Goal: Information Seeking & Learning: Understand process/instructions

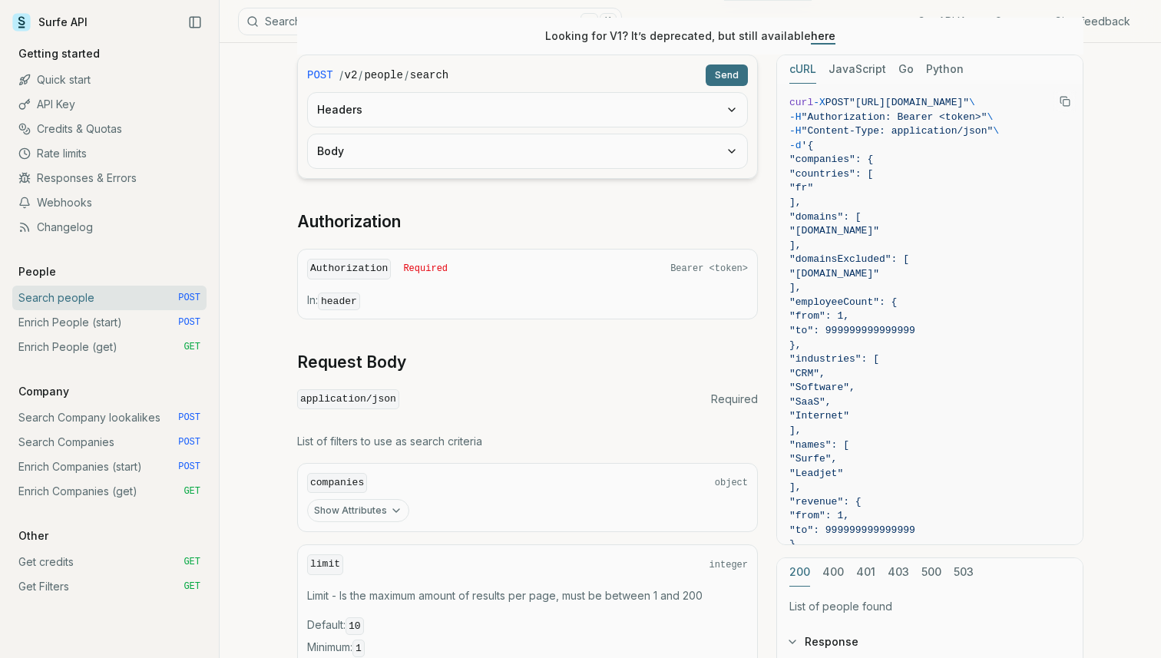
scroll to position [248, 0]
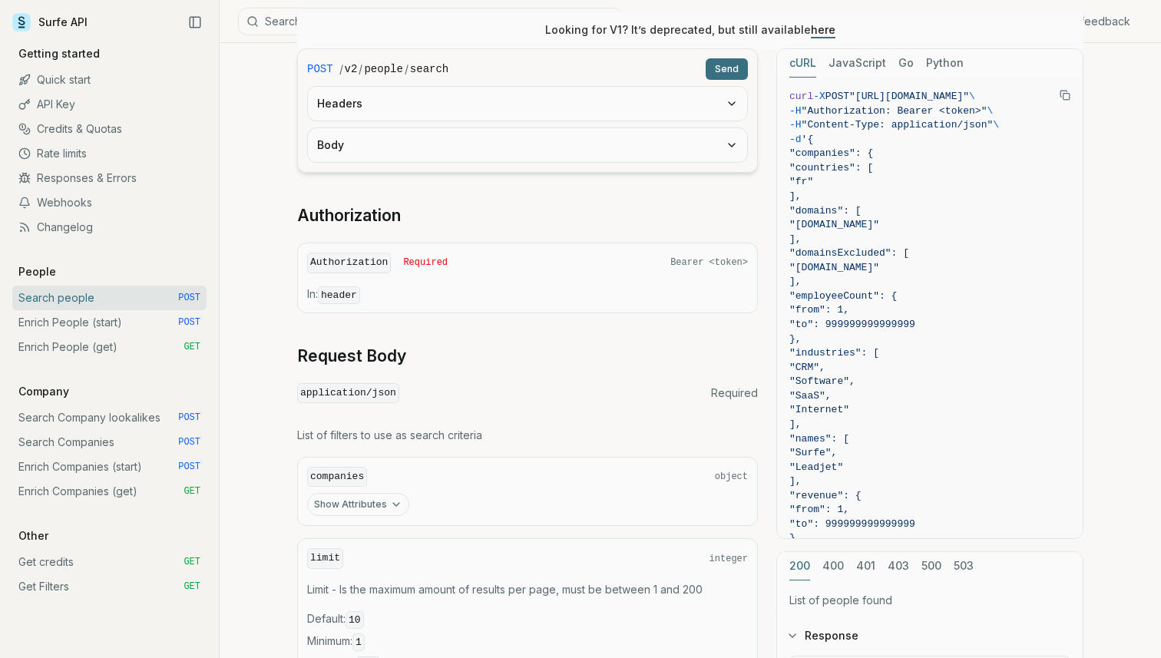
click at [108, 322] on link "Enrich People (start) POST" at bounding box center [109, 322] width 194 height 25
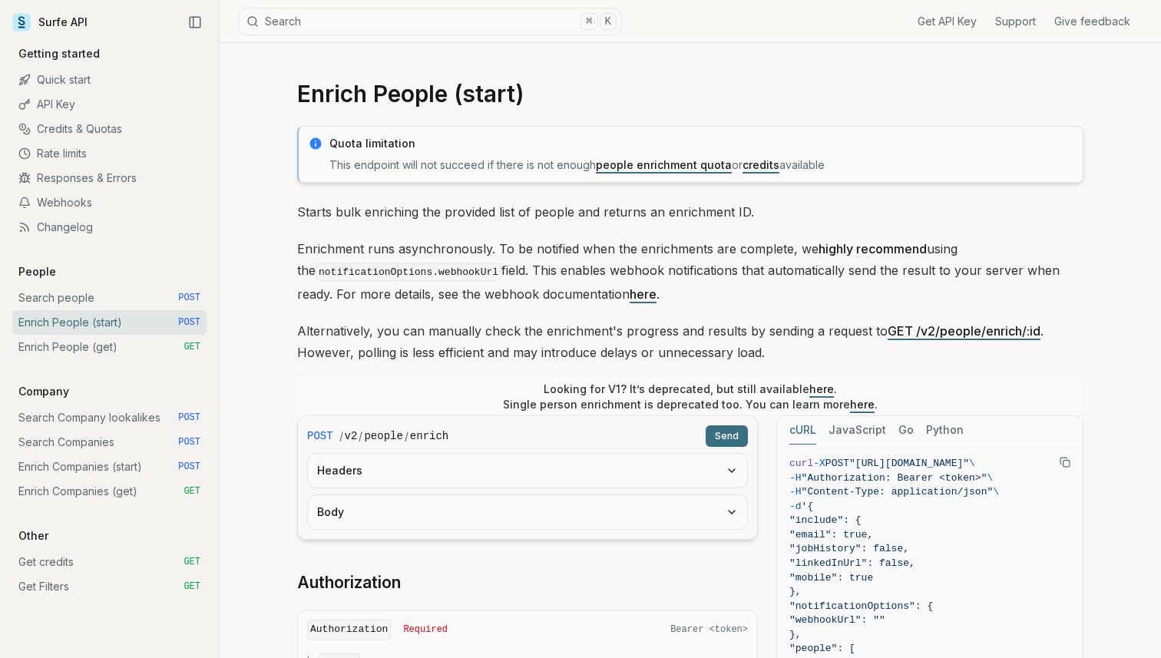
click at [98, 341] on link "Enrich People (get) GET" at bounding box center [109, 347] width 194 height 25
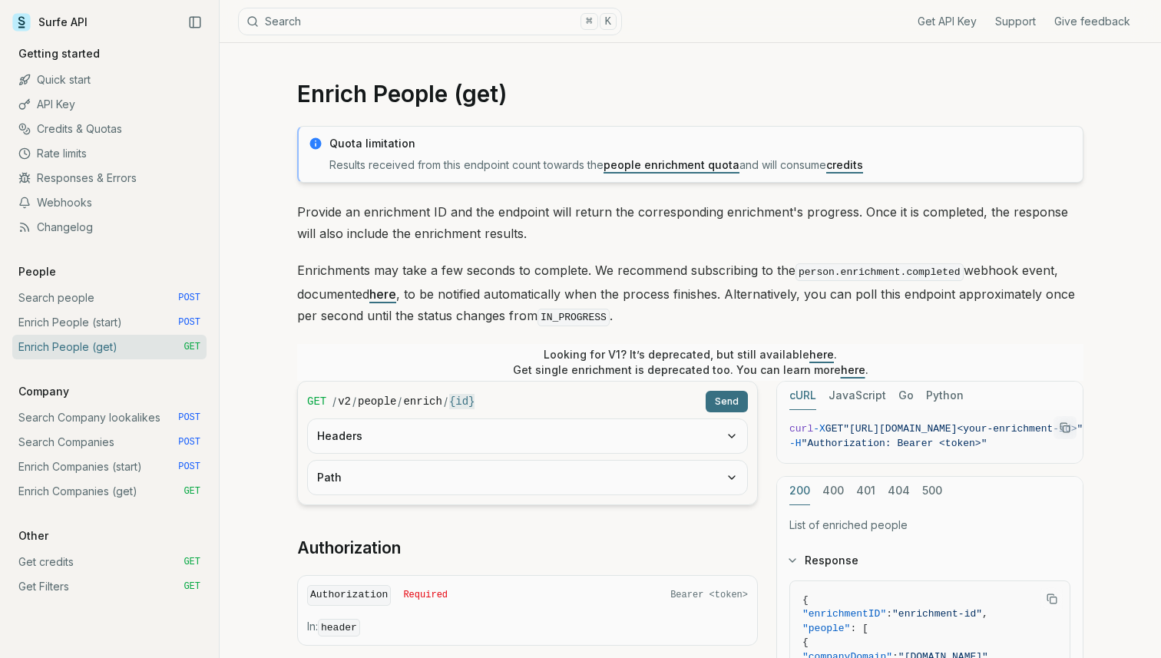
click at [101, 327] on link "Enrich People (start) POST" at bounding box center [109, 322] width 194 height 25
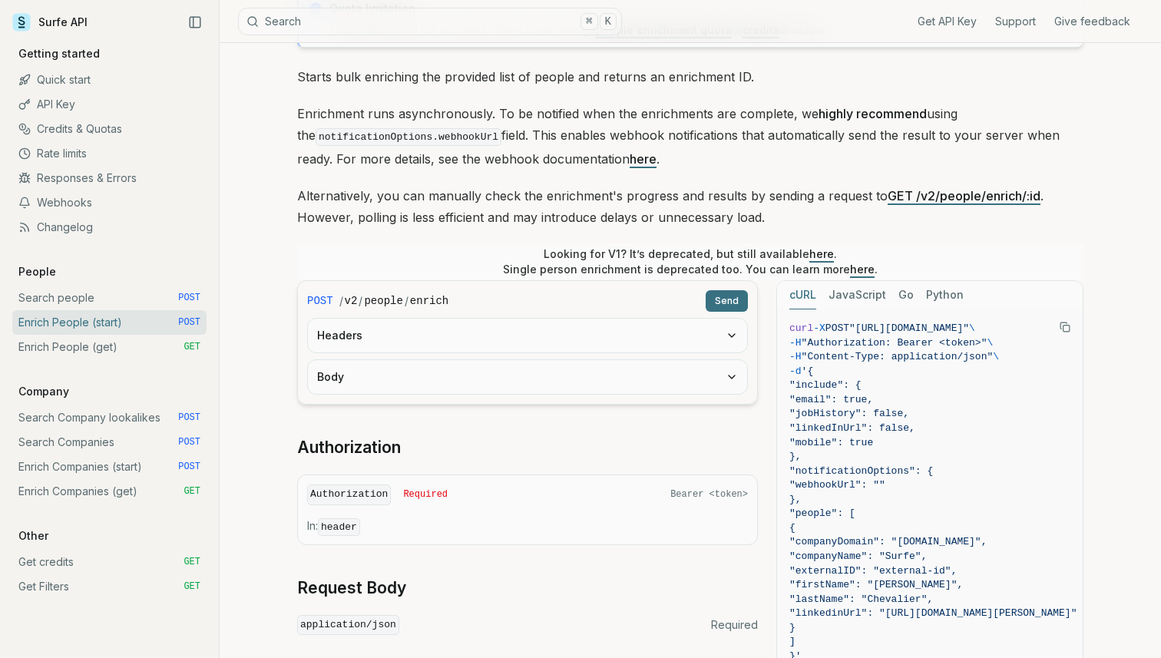
scroll to position [144, 0]
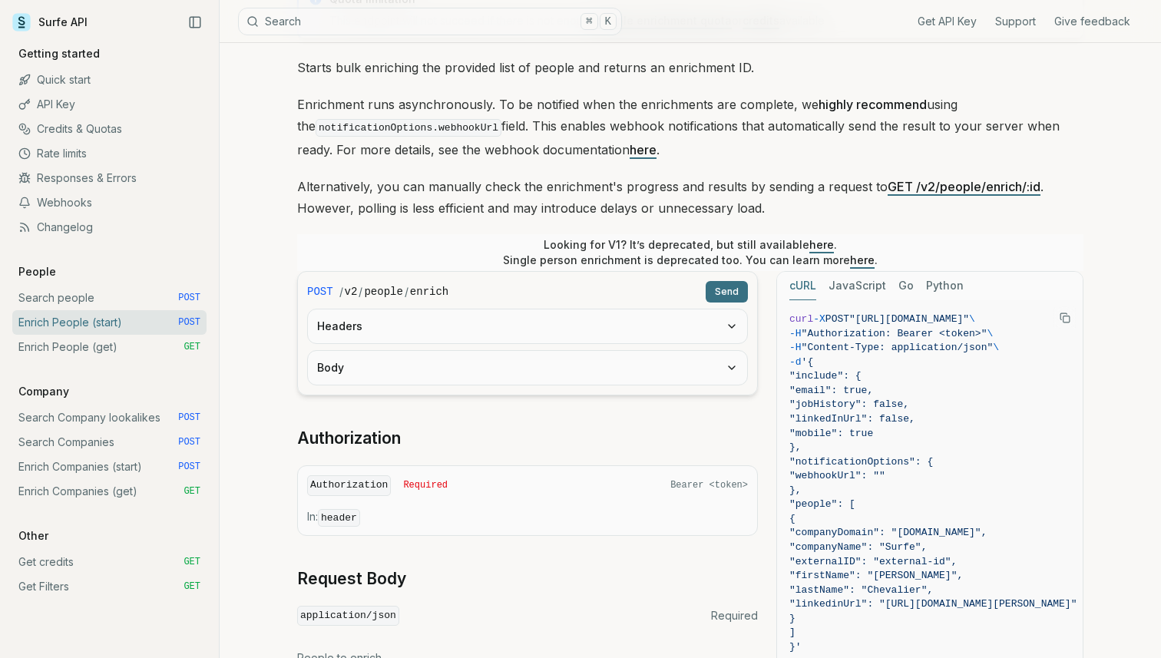
click at [86, 296] on link "Search people POST" at bounding box center [109, 298] width 194 height 25
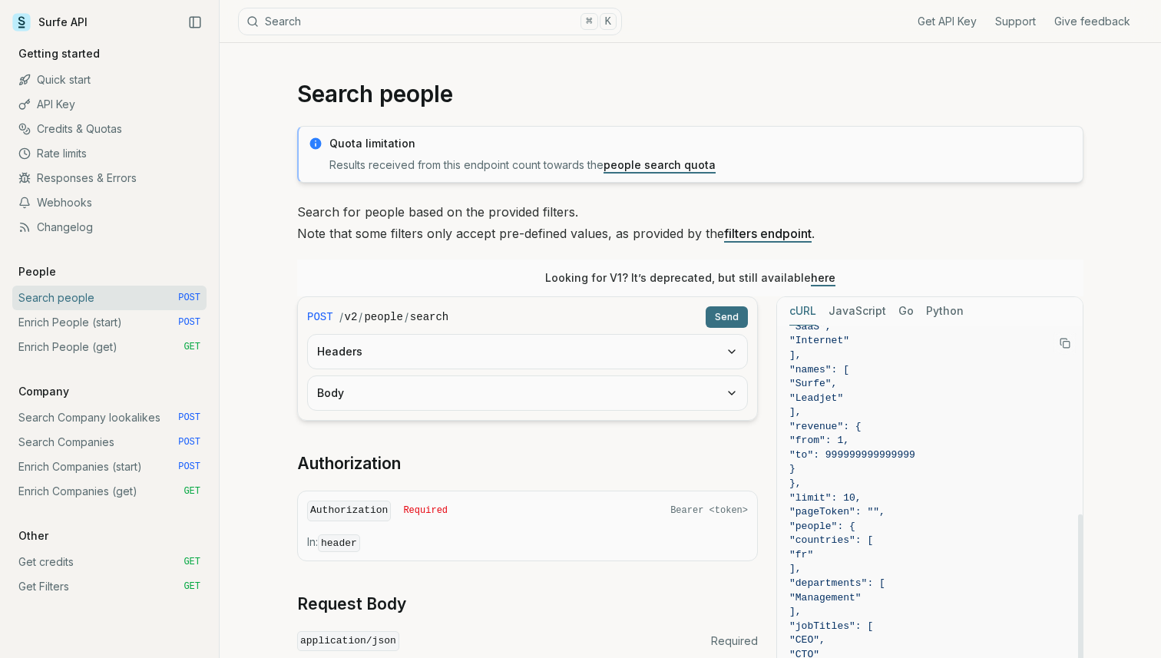
scroll to position [319, 0]
click at [85, 450] on link "Search Companies POST" at bounding box center [109, 442] width 194 height 25
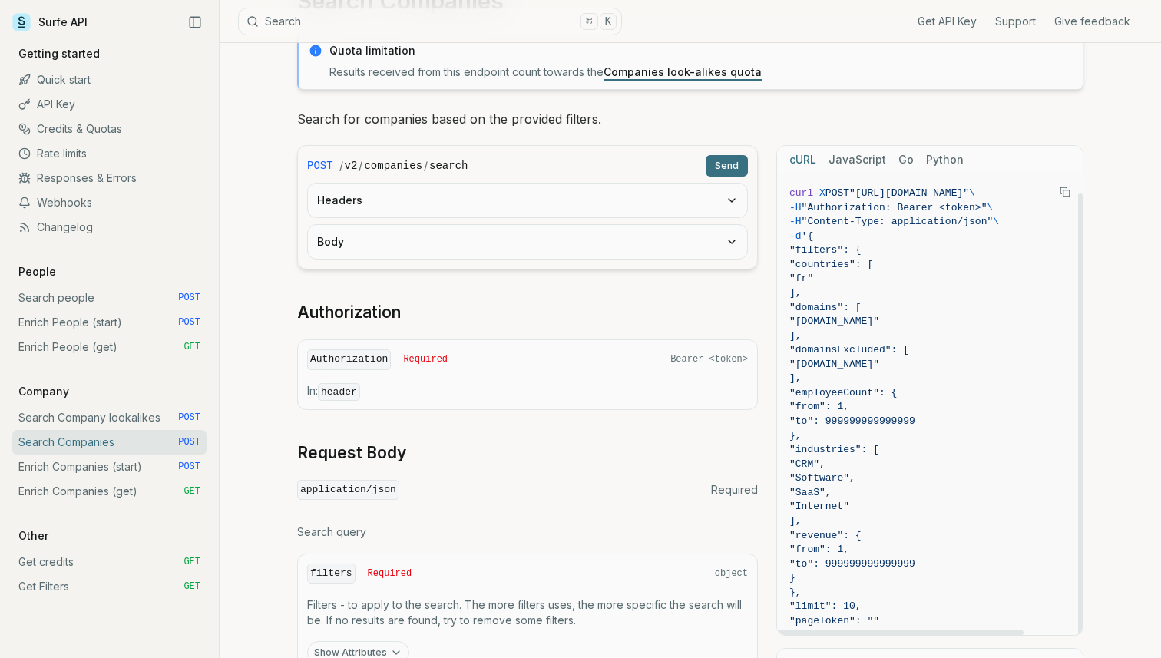
scroll to position [20, 0]
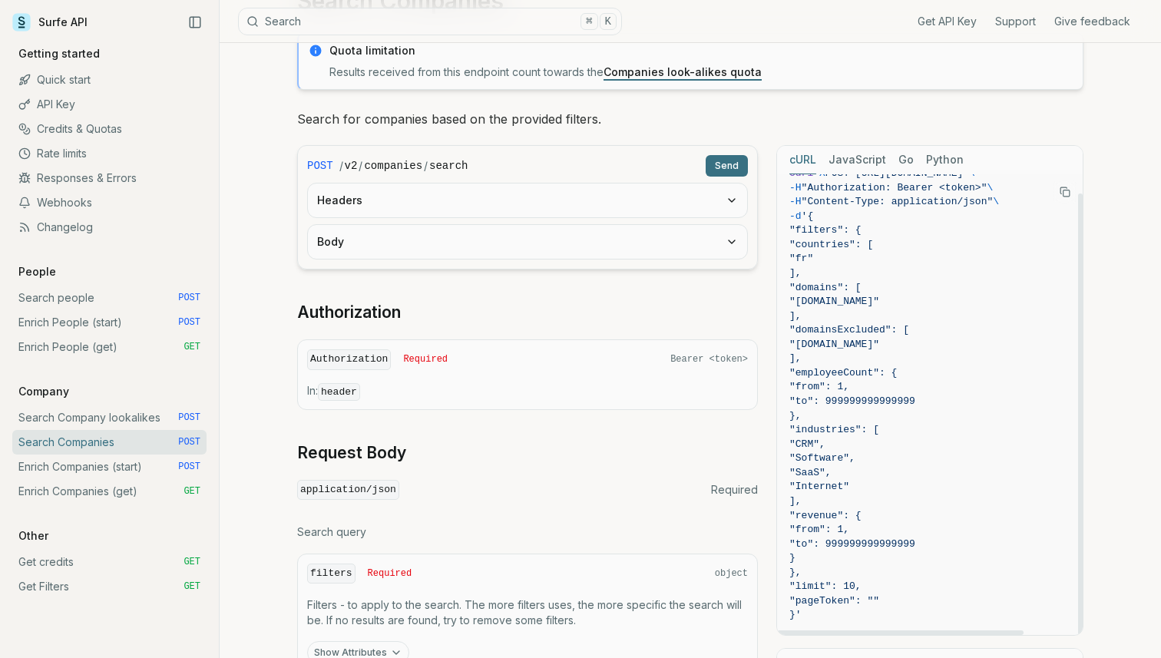
click at [68, 474] on link "Enrich Companies (start) POST" at bounding box center [109, 467] width 194 height 25
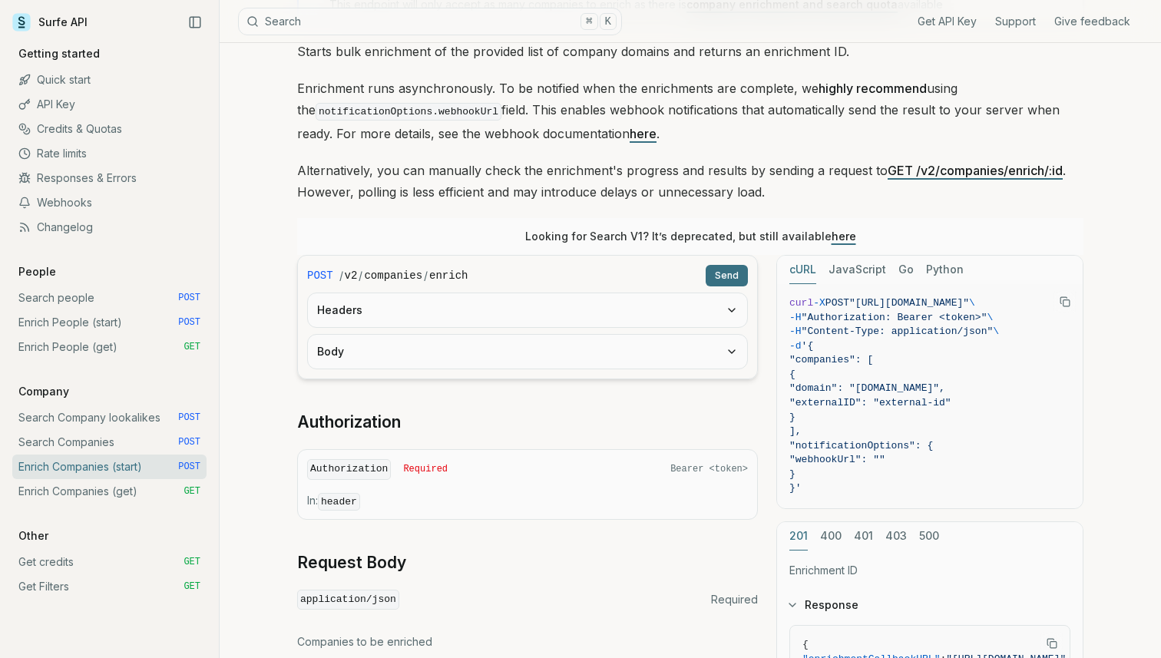
scroll to position [162, 0]
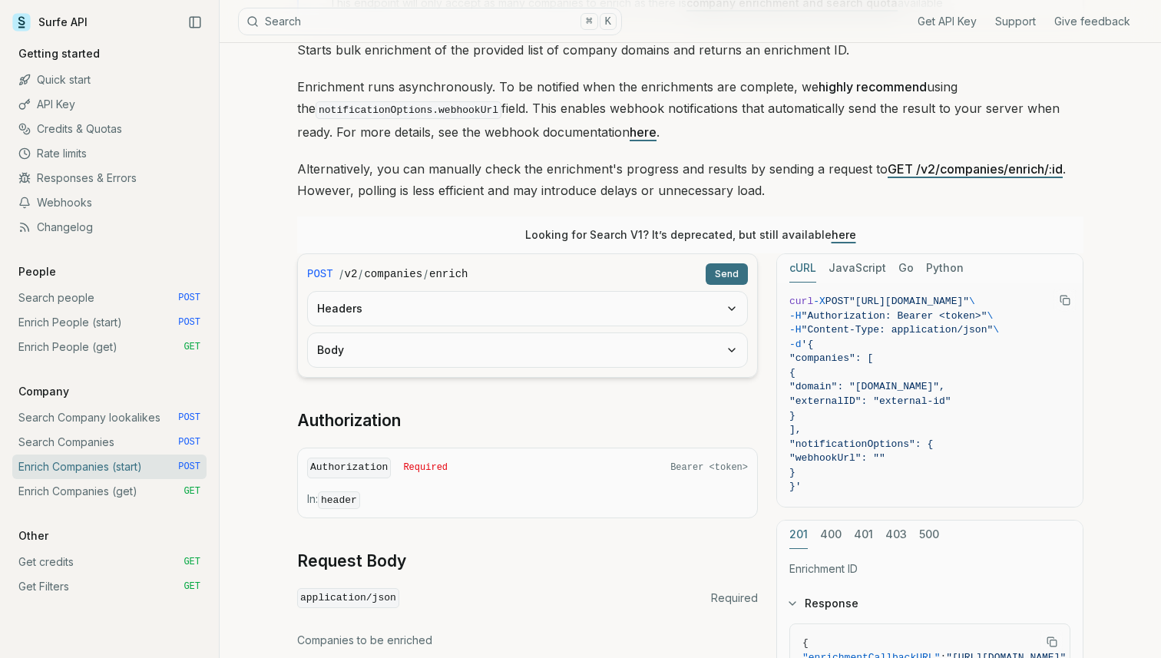
click at [93, 494] on link "Enrich Companies (get) GET" at bounding box center [109, 491] width 194 height 25
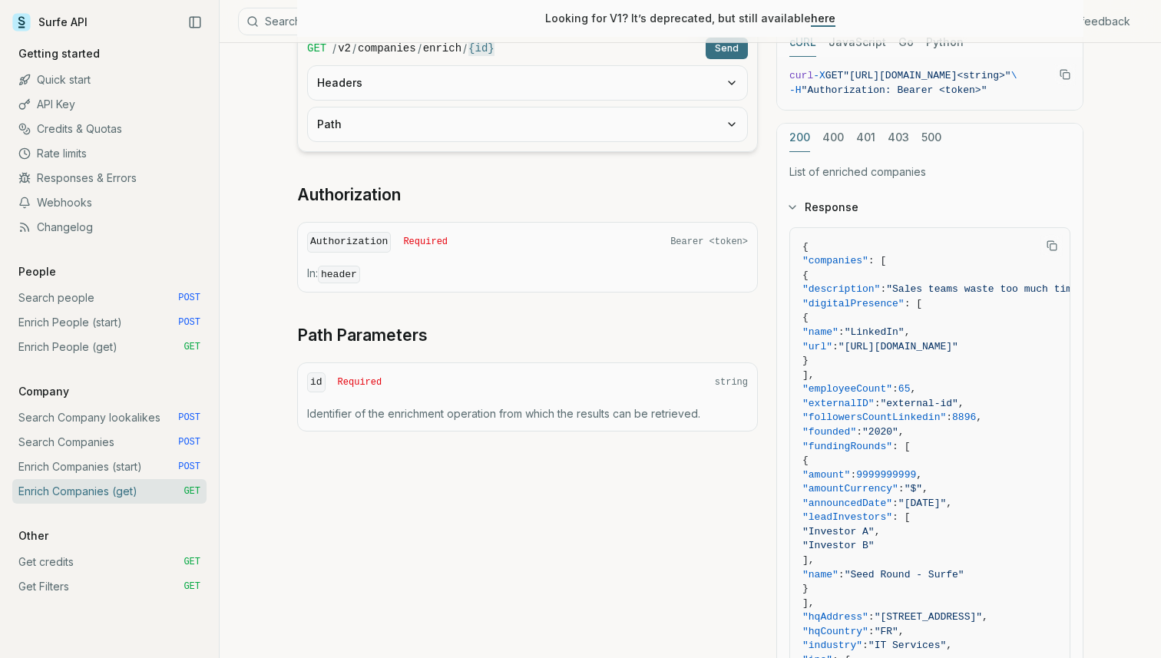
scroll to position [382, 0]
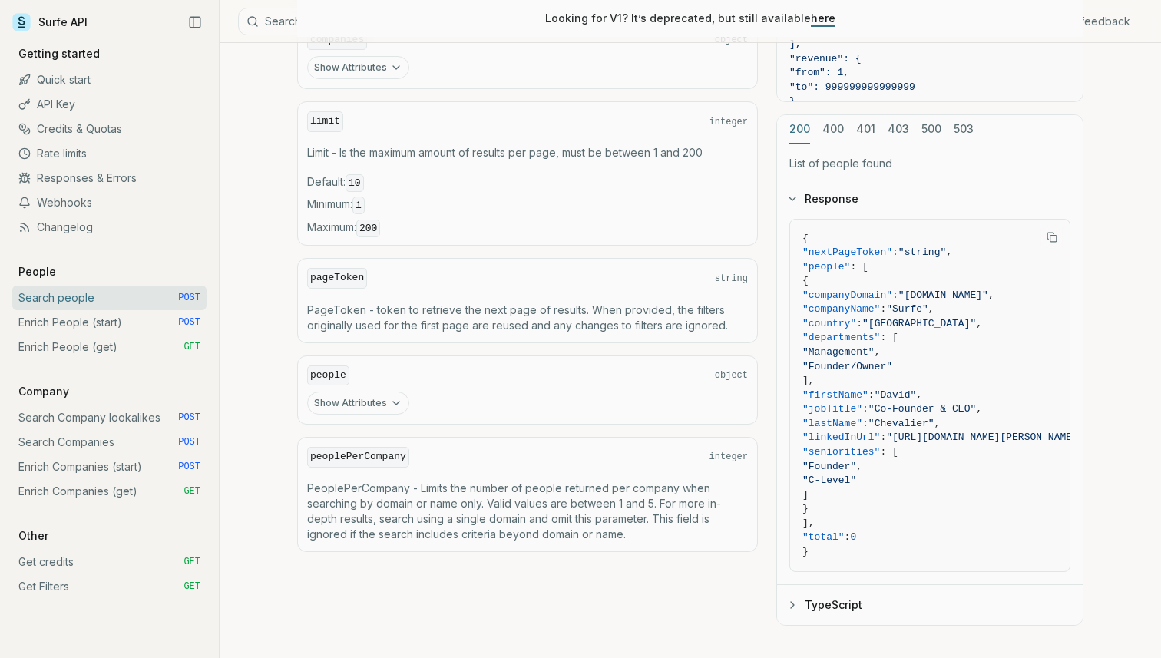
scroll to position [772, 0]
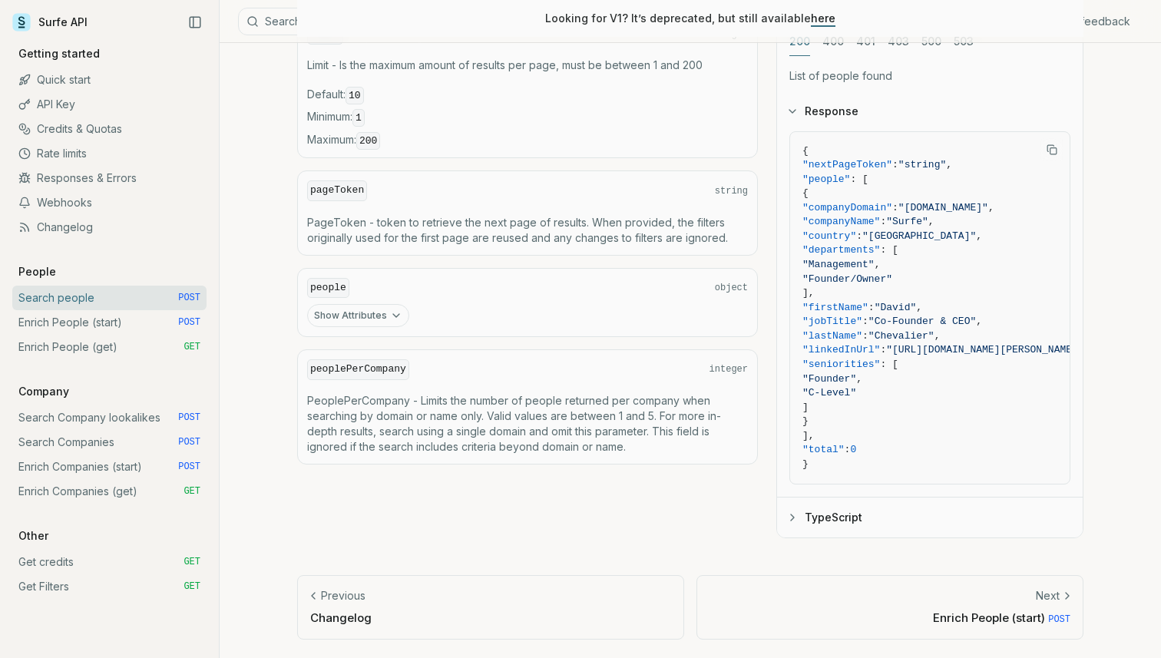
click at [103, 448] on link "Search Companies POST" at bounding box center [109, 442] width 194 height 25
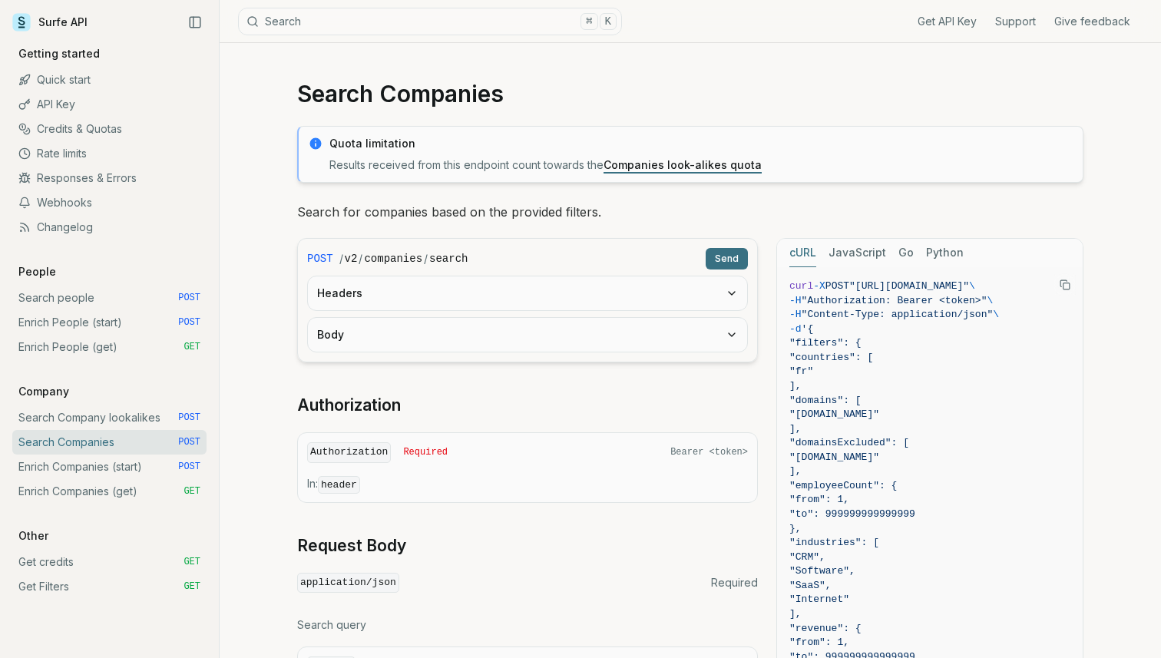
click at [101, 470] on link "Enrich Companies (start) POST" at bounding box center [109, 467] width 194 height 25
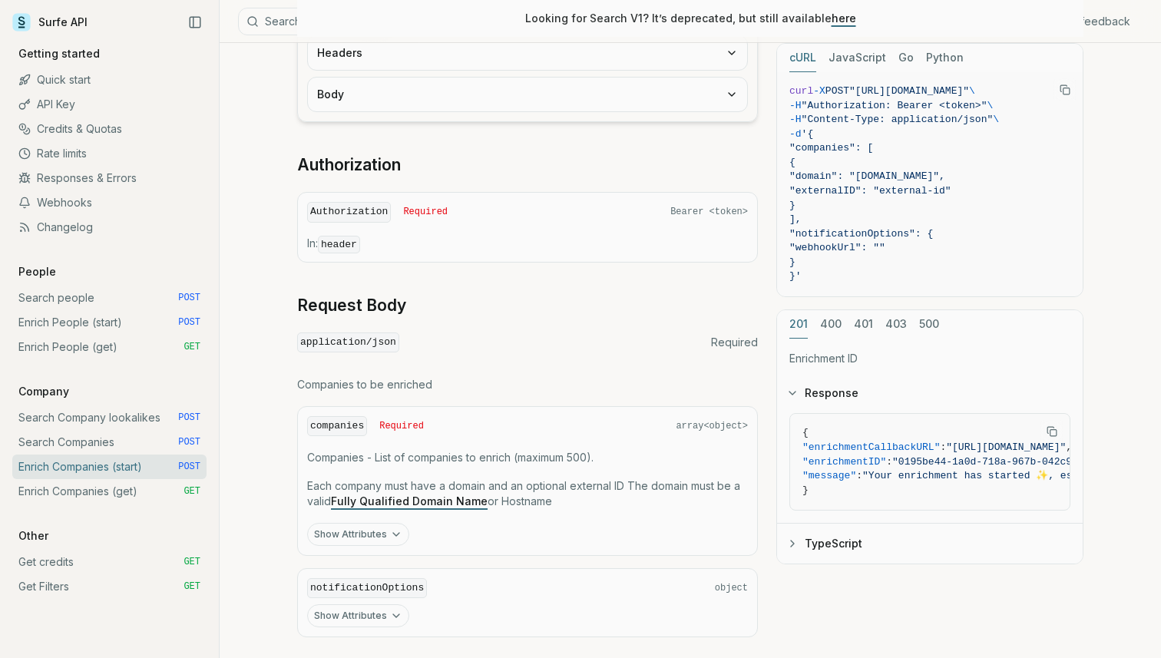
scroll to position [514, 0]
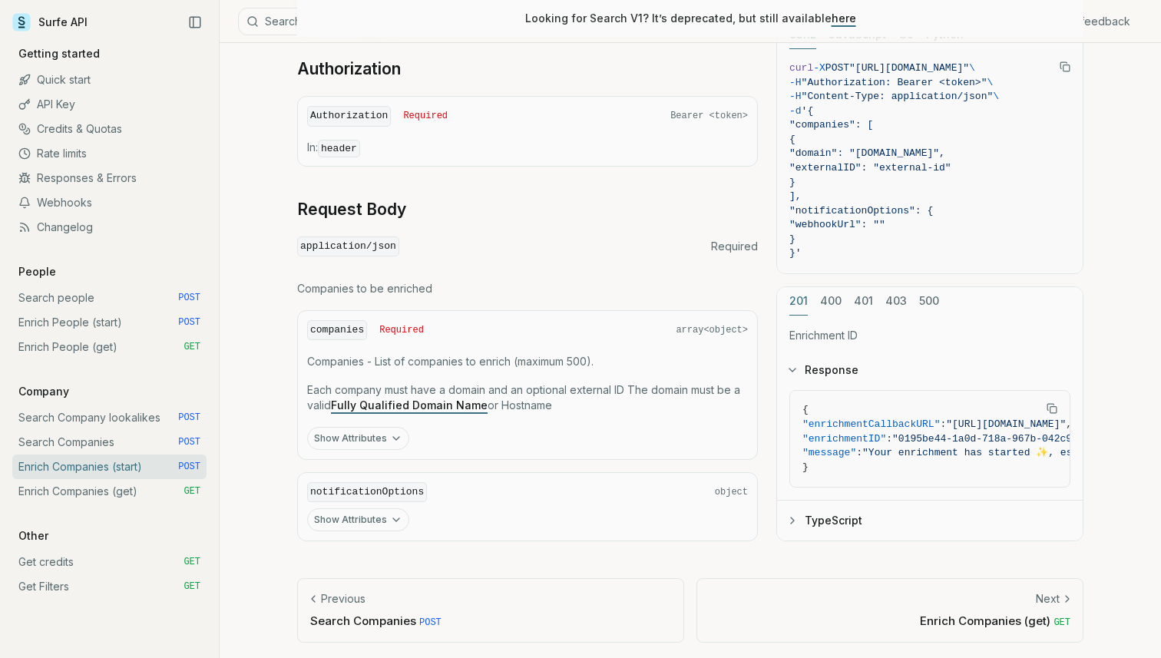
click at [395, 514] on icon "button" at bounding box center [396, 520] width 12 height 12
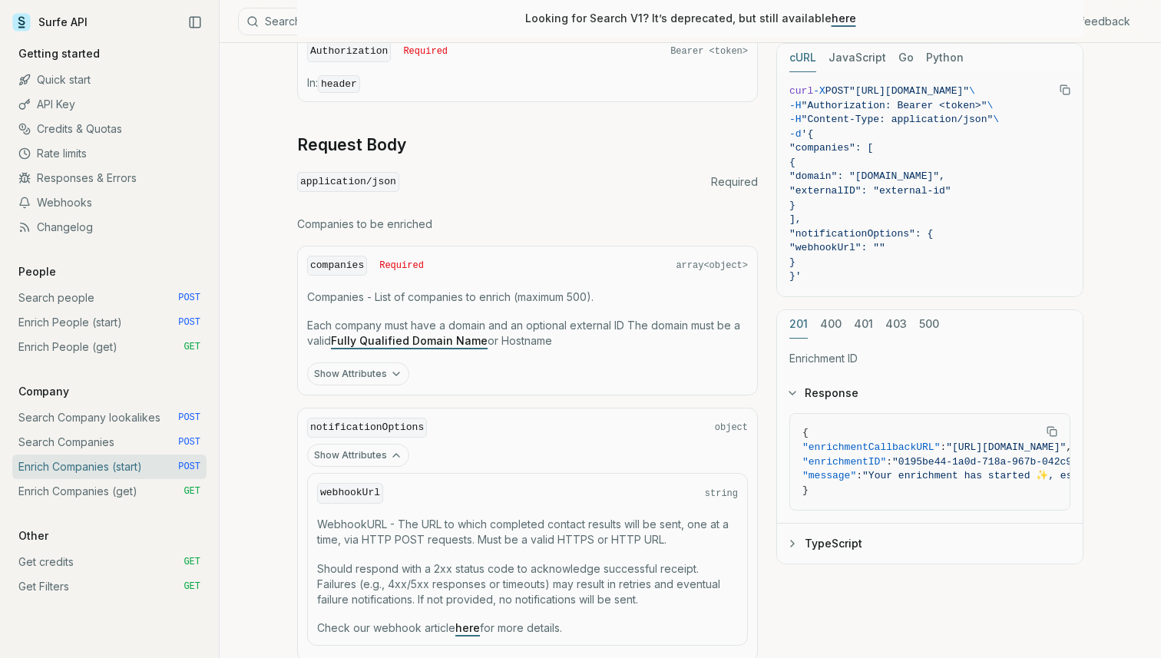
scroll to position [573, 0]
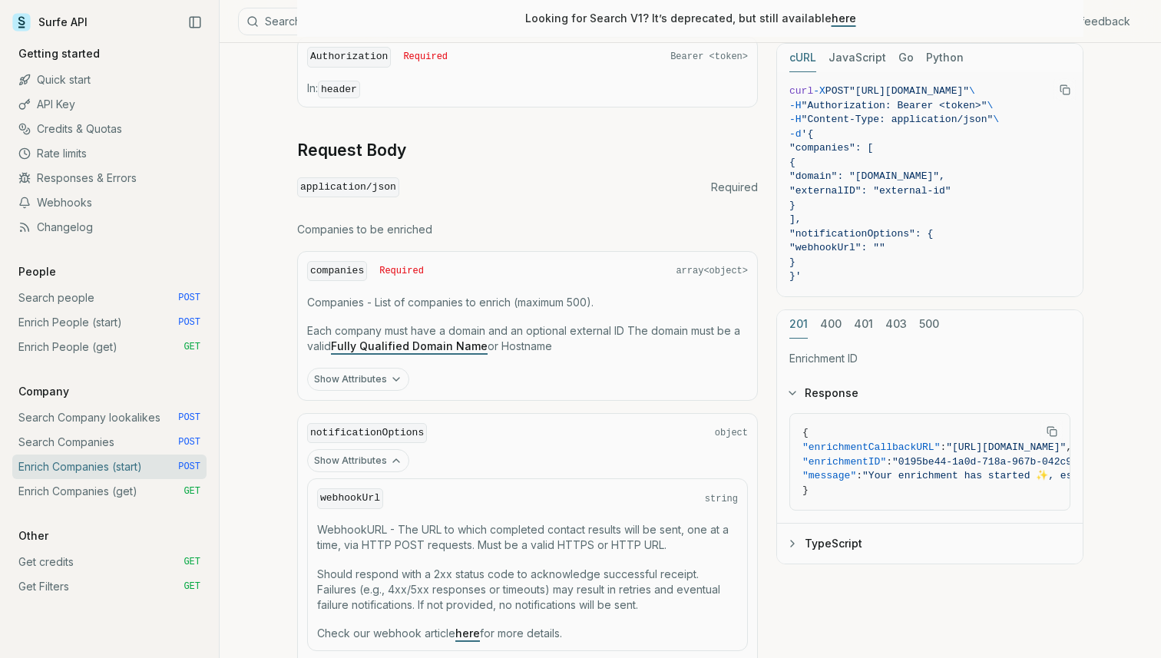
click at [365, 376] on button "Show Attributes" at bounding box center [358, 379] width 102 height 23
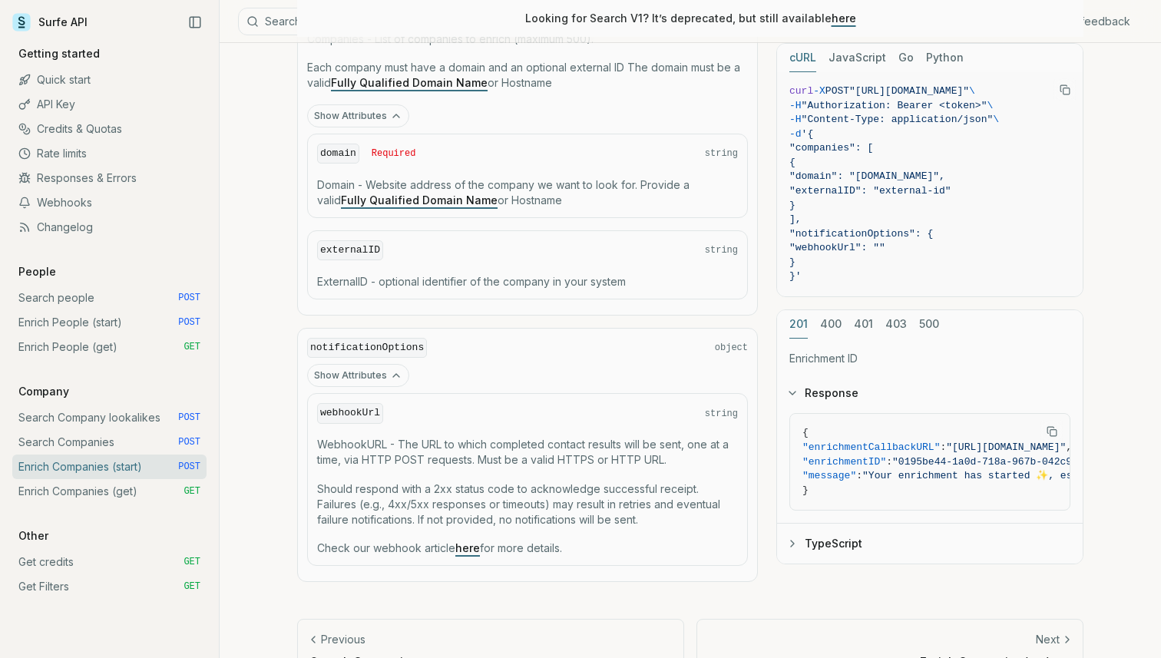
scroll to position [877, 0]
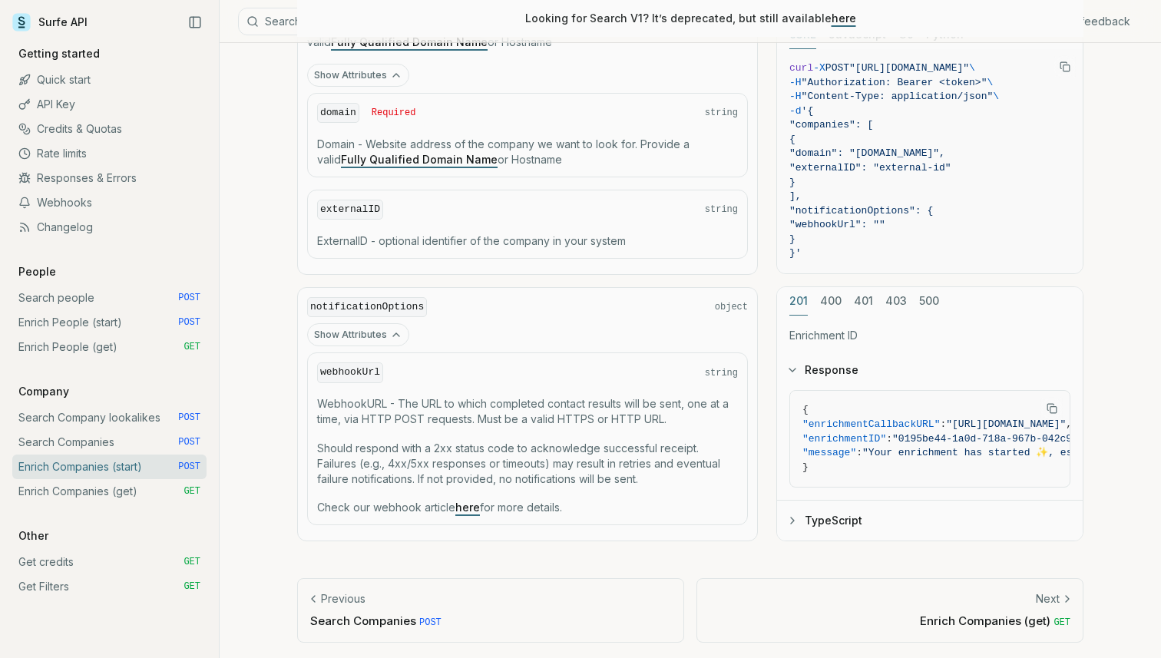
click at [134, 491] on link "Enrich Companies (get) GET" at bounding box center [109, 491] width 194 height 25
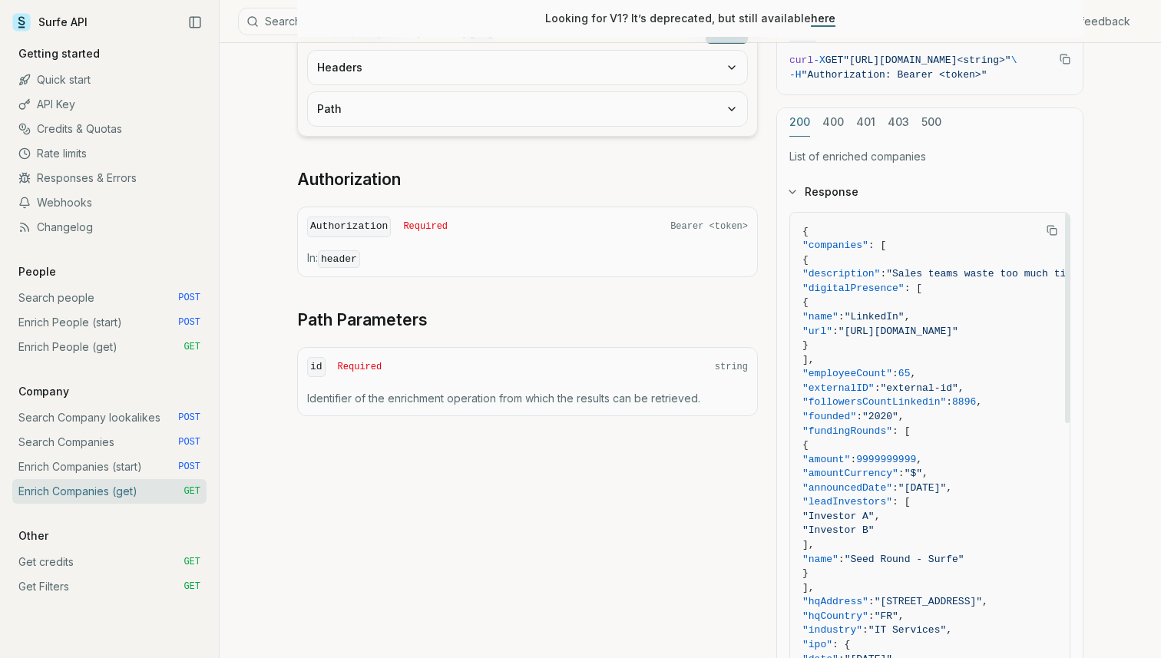
scroll to position [375, 0]
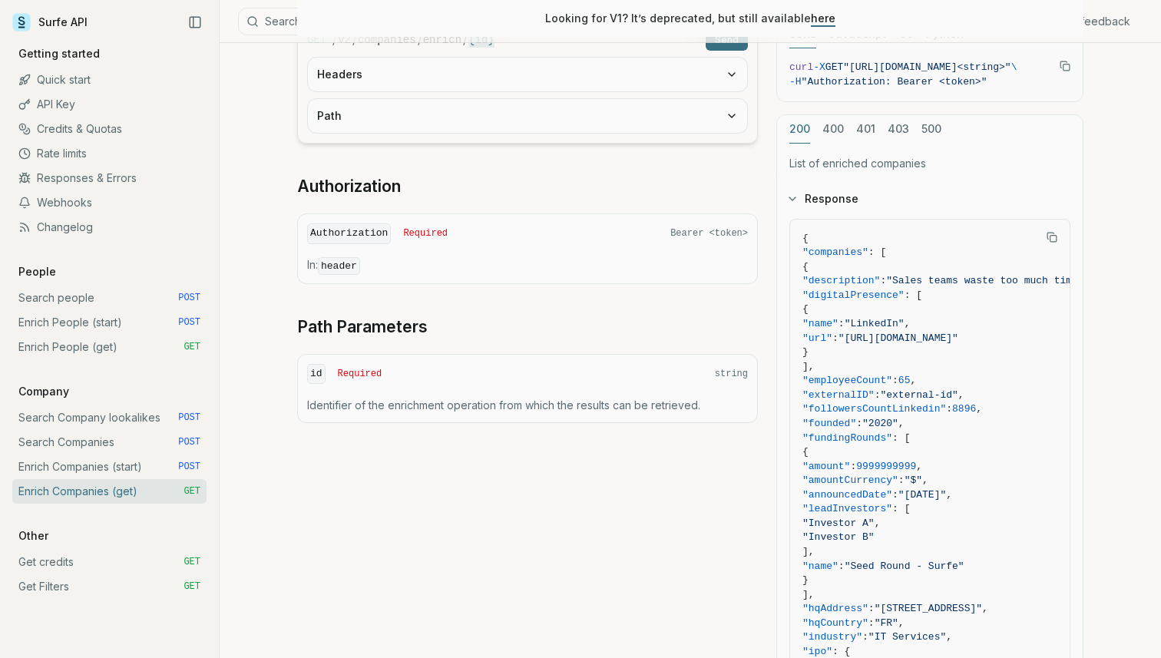
click at [461, 392] on div "id Required string Identifier of the enrichment operation from which the result…" at bounding box center [527, 388] width 461 height 69
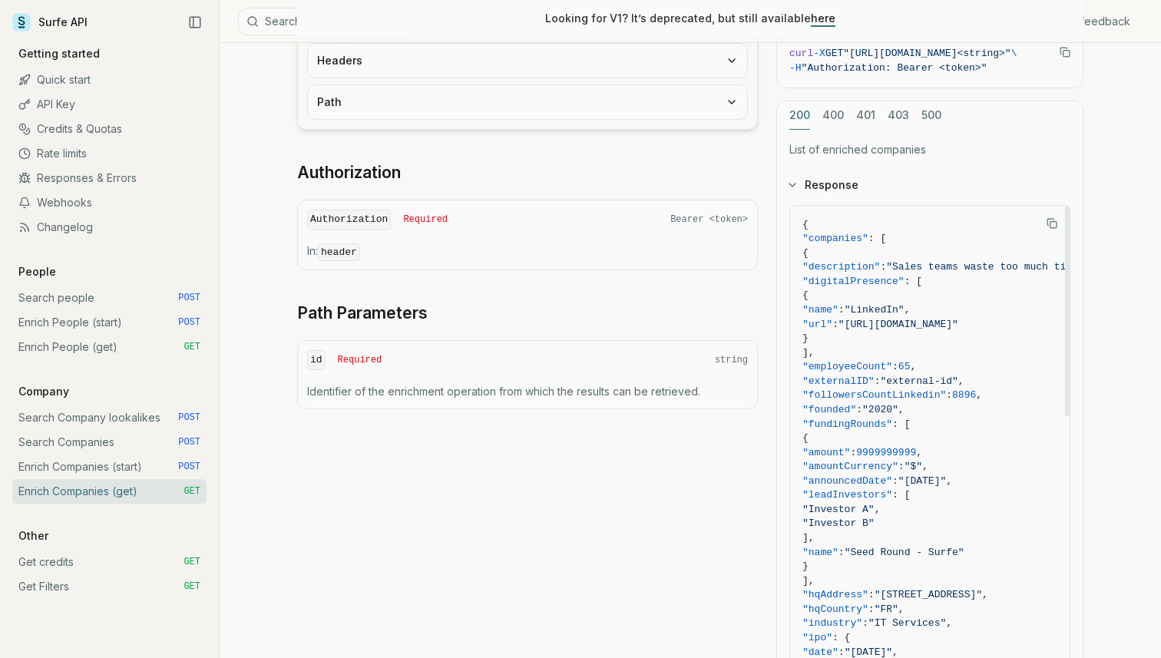
scroll to position [355, 0]
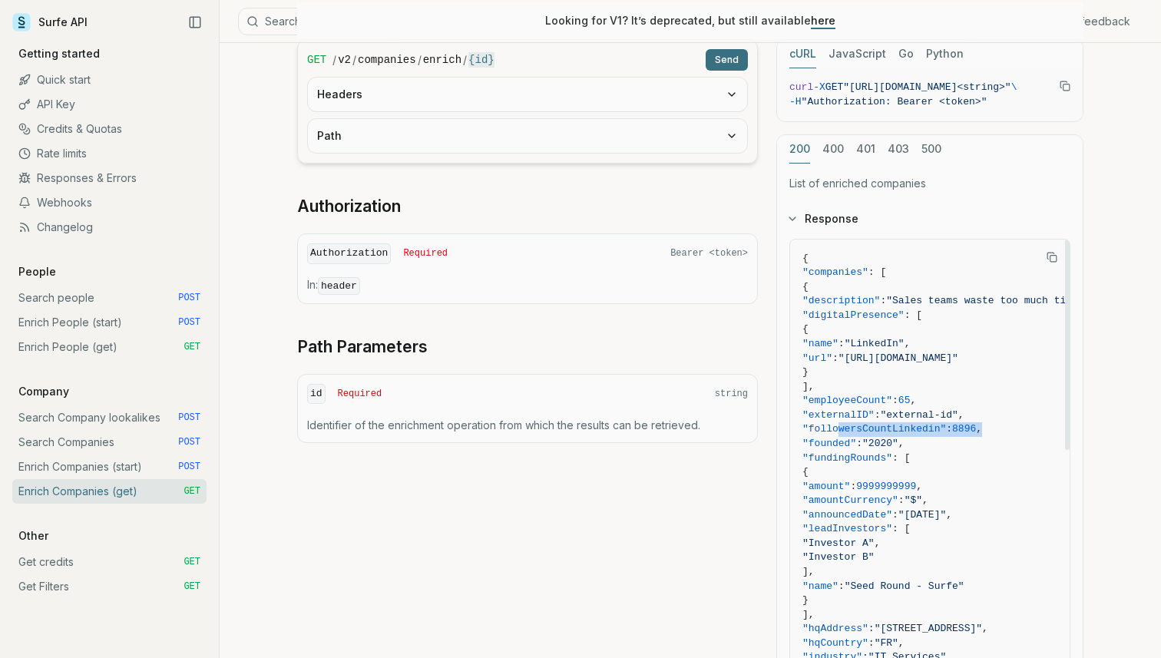
drag, startPoint x: 838, startPoint y: 403, endPoint x: 1031, endPoint y: 406, distance: 192.7
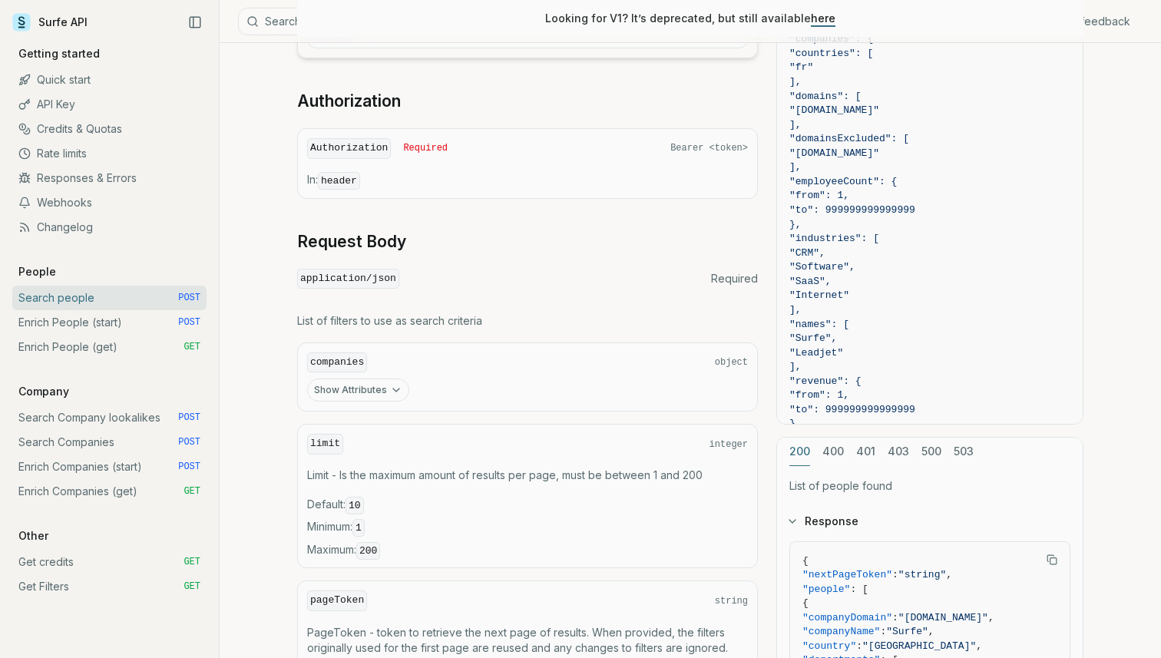
scroll to position [772, 0]
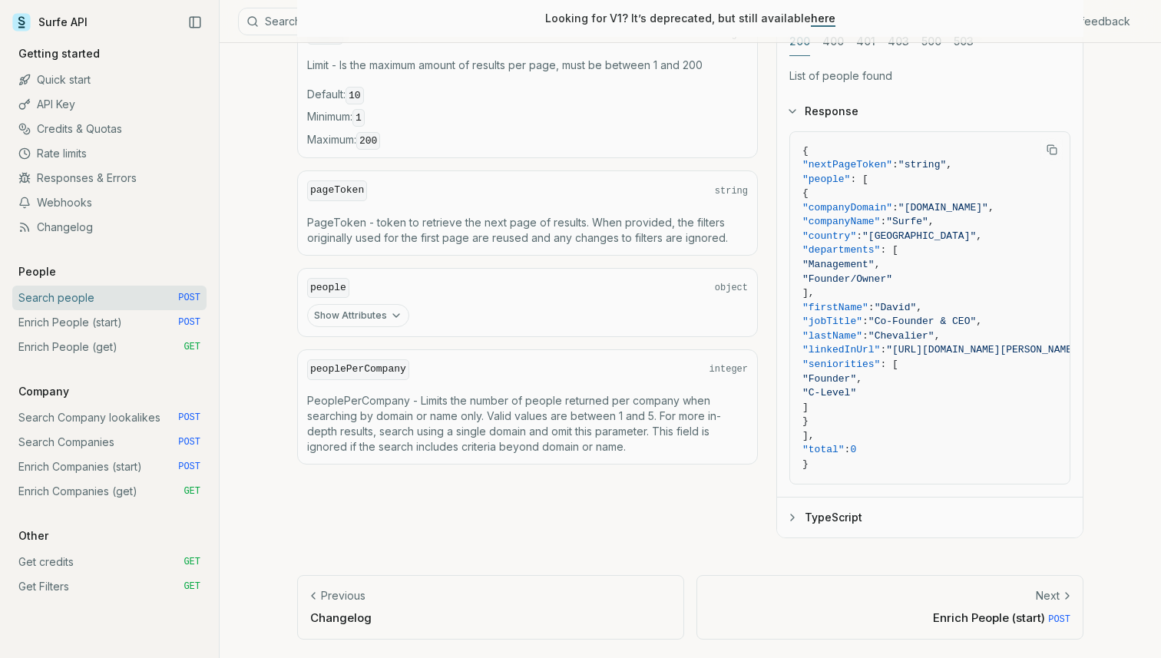
click at [365, 309] on button "Show Attributes" at bounding box center [358, 315] width 102 height 23
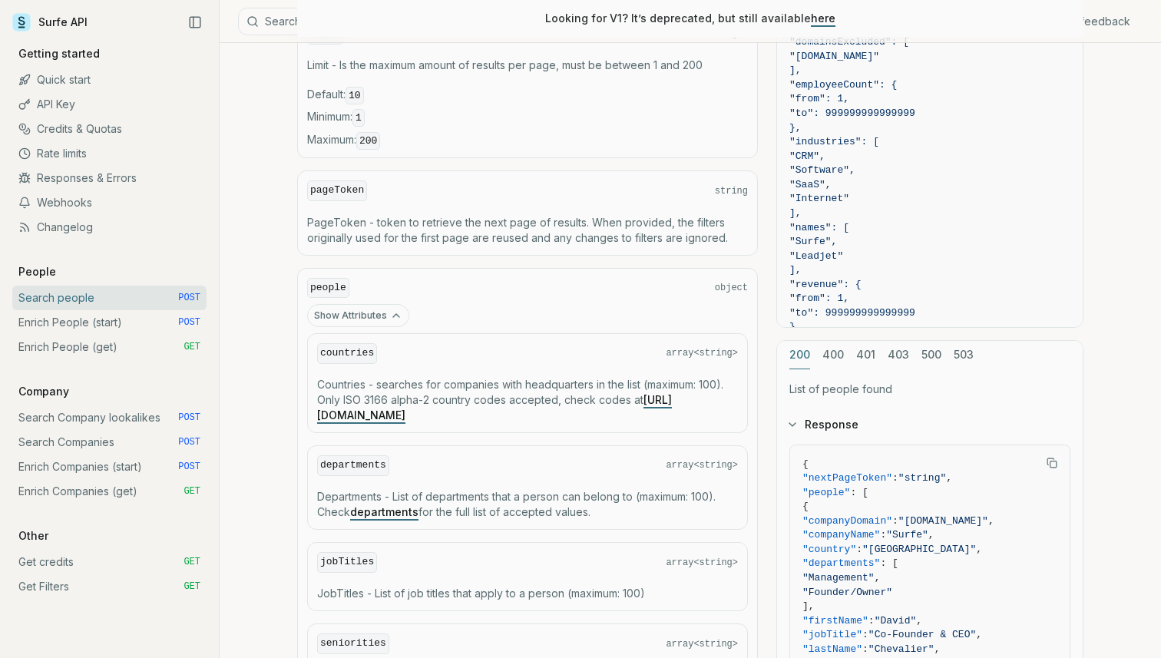
scroll to position [1081, 0]
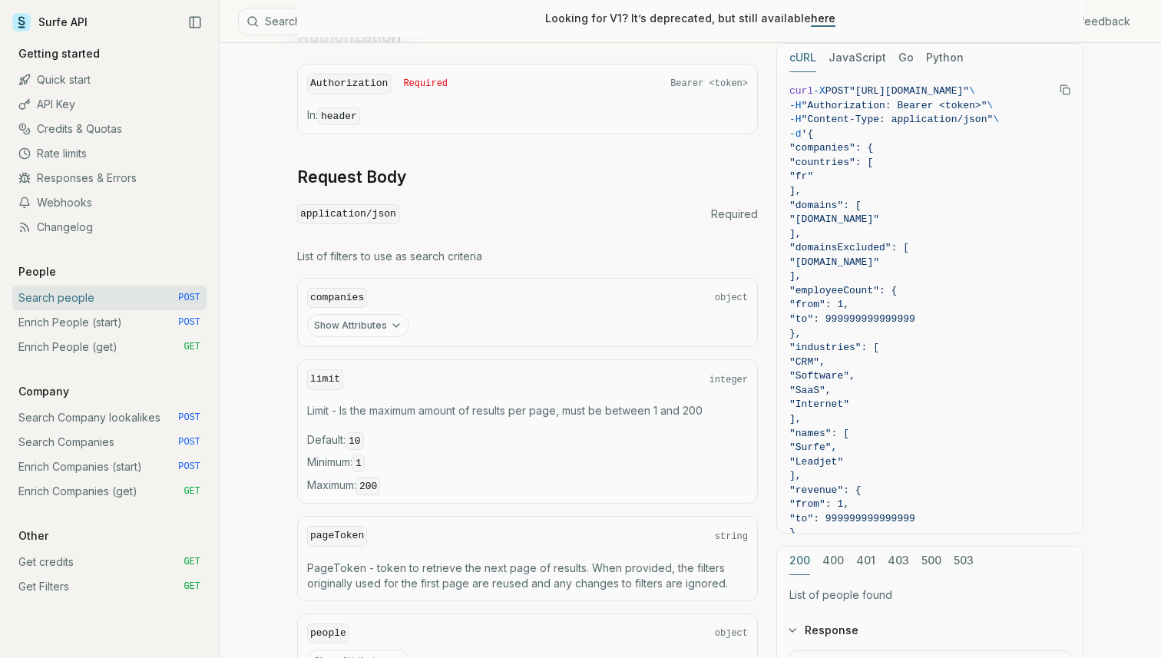
click at [392, 320] on icon "button" at bounding box center [396, 325] width 12 height 12
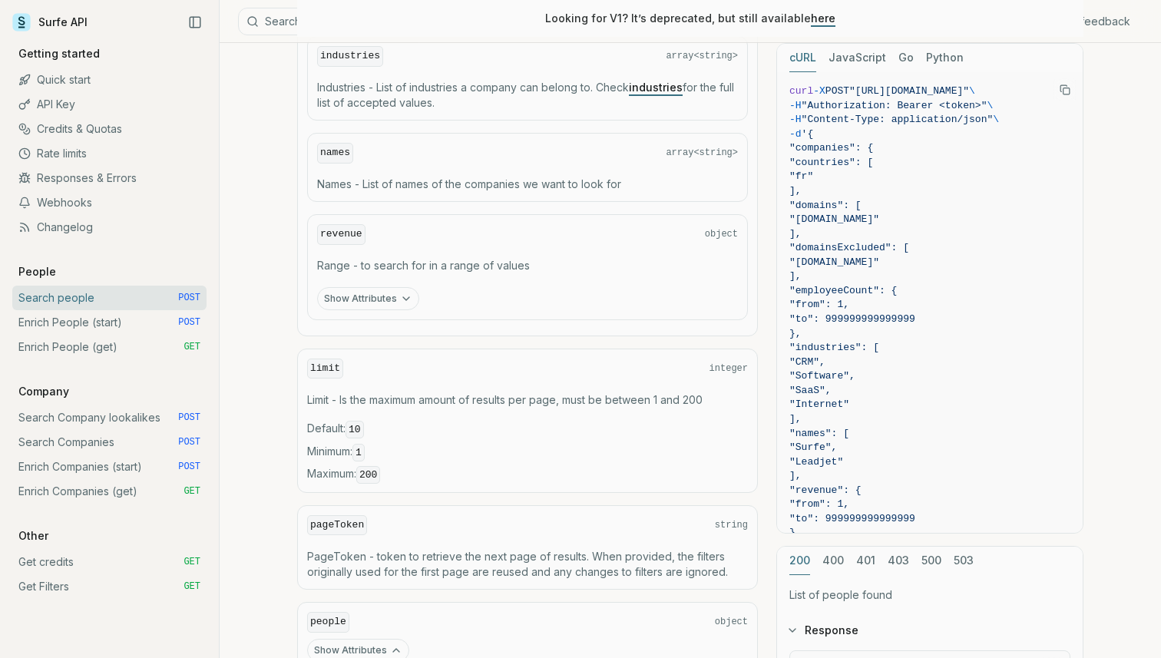
scroll to position [1199, 0]
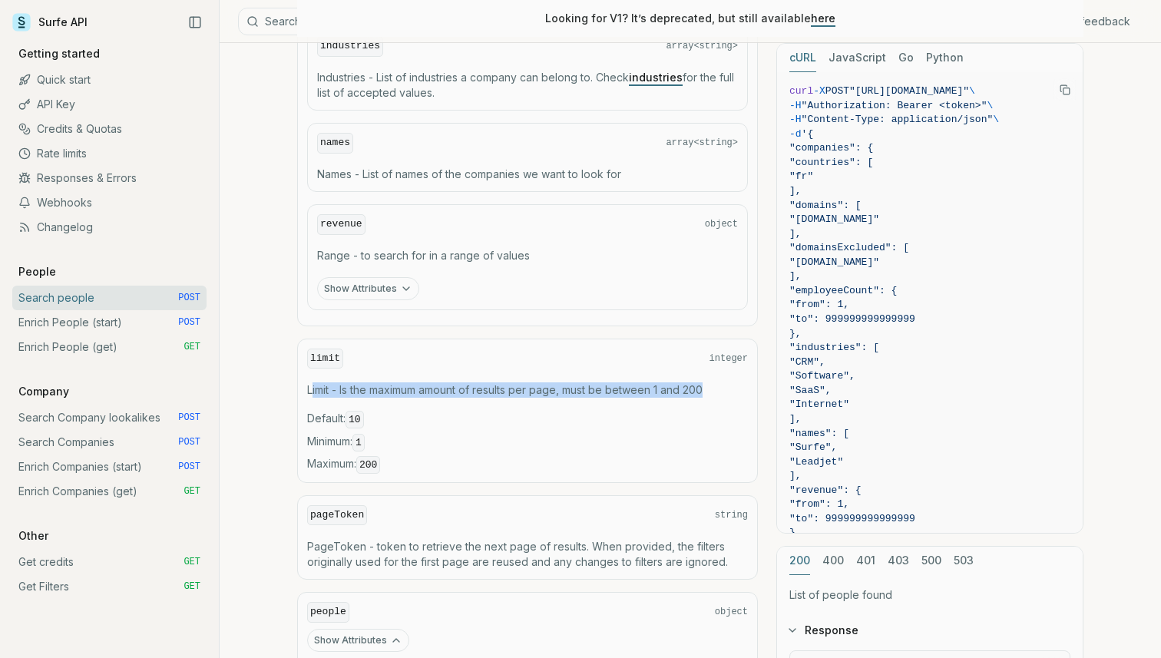
drag, startPoint x: 310, startPoint y: 389, endPoint x: 713, endPoint y: 386, distance: 402.3
click at [713, 386] on p "Limit - Is the maximum amount of results per page, must be between 1 and 200" at bounding box center [527, 389] width 441 height 15
drag, startPoint x: 309, startPoint y: 385, endPoint x: 728, endPoint y: 389, distance: 419.2
click at [728, 389] on p "Limit - Is the maximum amount of results per page, must be between 1 and 200" at bounding box center [527, 389] width 441 height 15
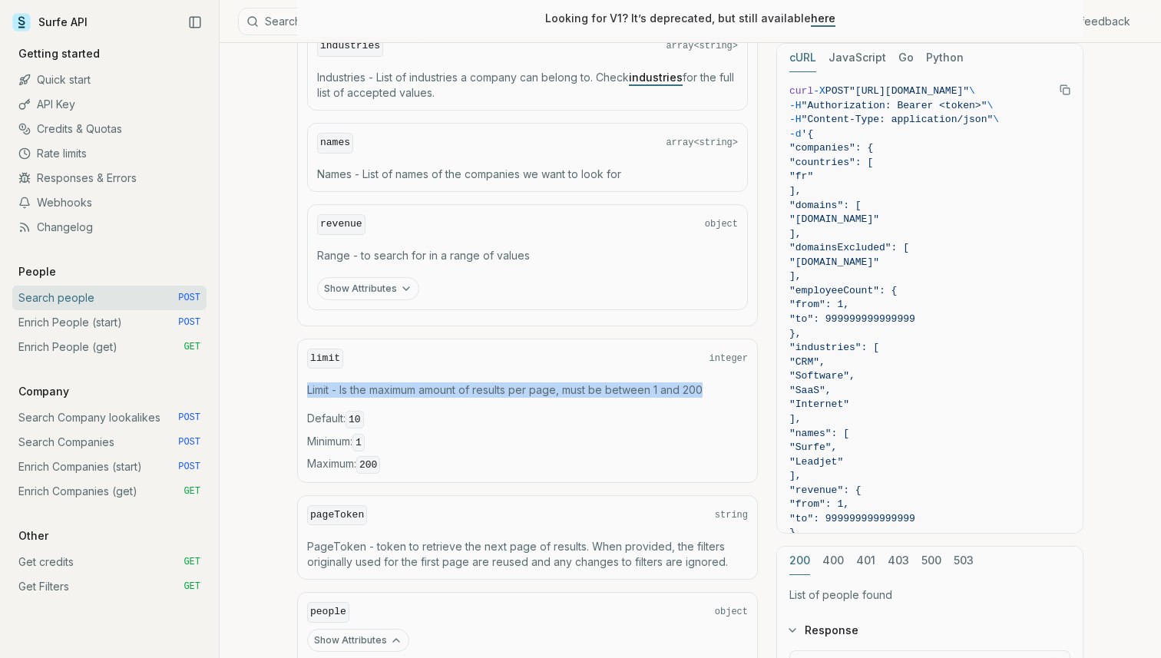
copy p "Limit - Is the maximum amount of results per page, must be between 1 and 200"
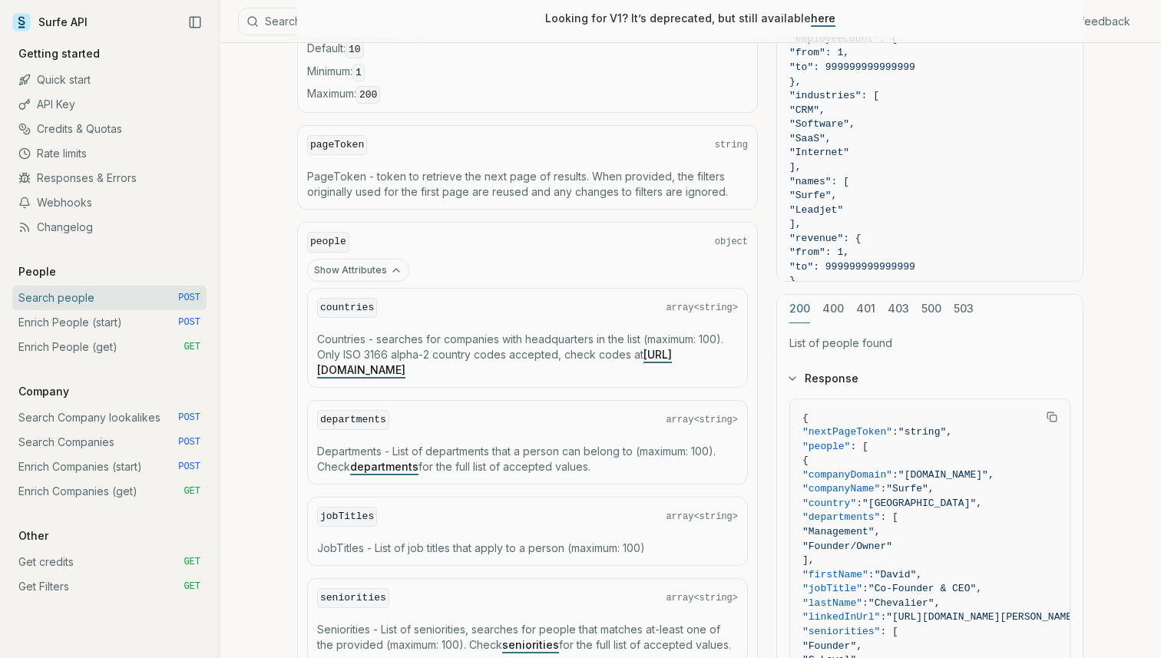
scroll to position [1570, 0]
drag, startPoint x: 317, startPoint y: 446, endPoint x: 728, endPoint y: 442, distance: 410.8
click at [728, 442] on p "Departments - List of departments that a person can belong to (maximum: 100). C…" at bounding box center [527, 457] width 421 height 31
copy p "Departments - List of departments that a person can belong to (maximum: 100)."
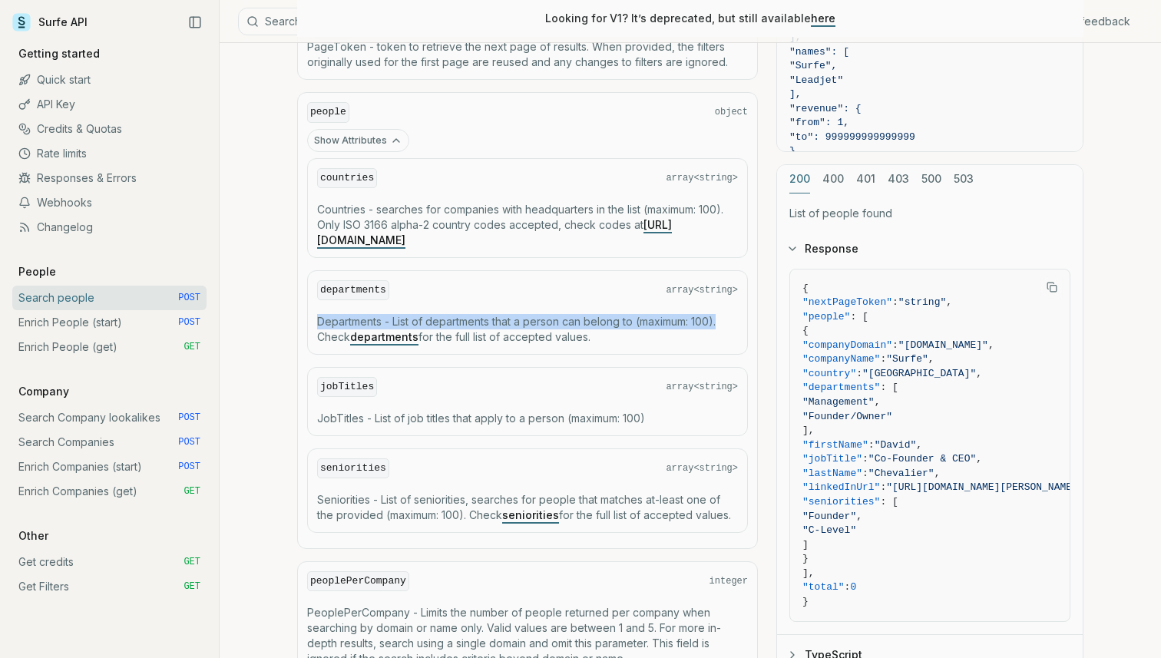
scroll to position [1831, 0]
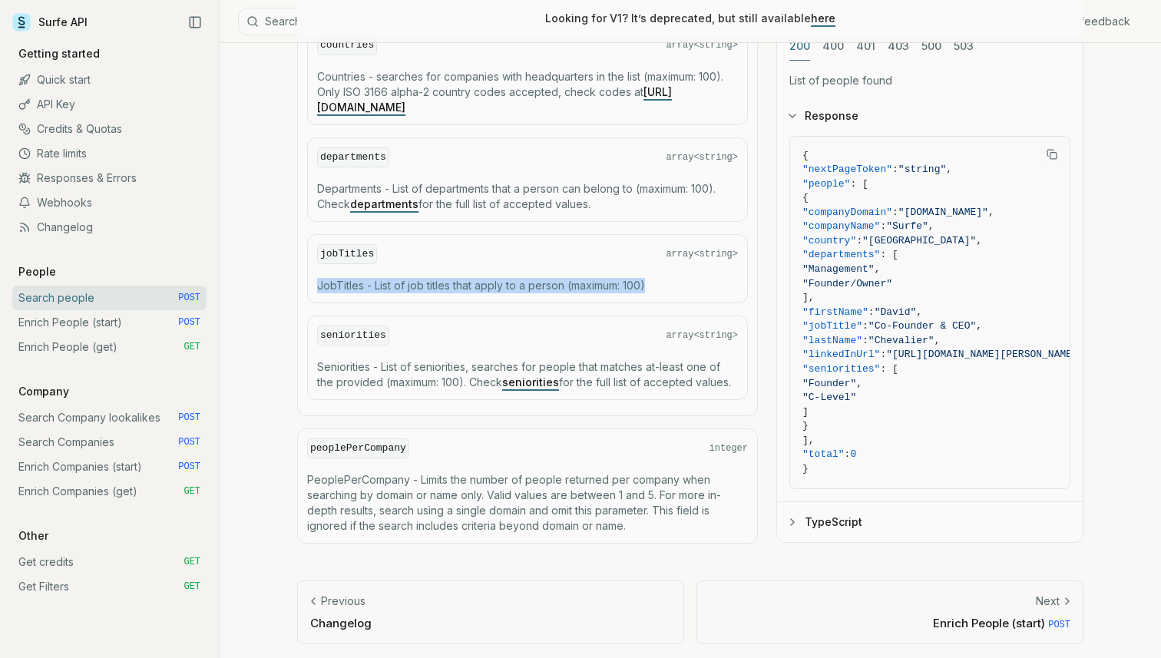
drag, startPoint x: 319, startPoint y: 281, endPoint x: 723, endPoint y: 283, distance: 403.9
click at [723, 283] on p "JobTitles - List of job titles that apply to a person (maximum: 100)" at bounding box center [527, 285] width 421 height 15
copy p "JobTitles - List of job titles that apply to a person (maximum: 100)"
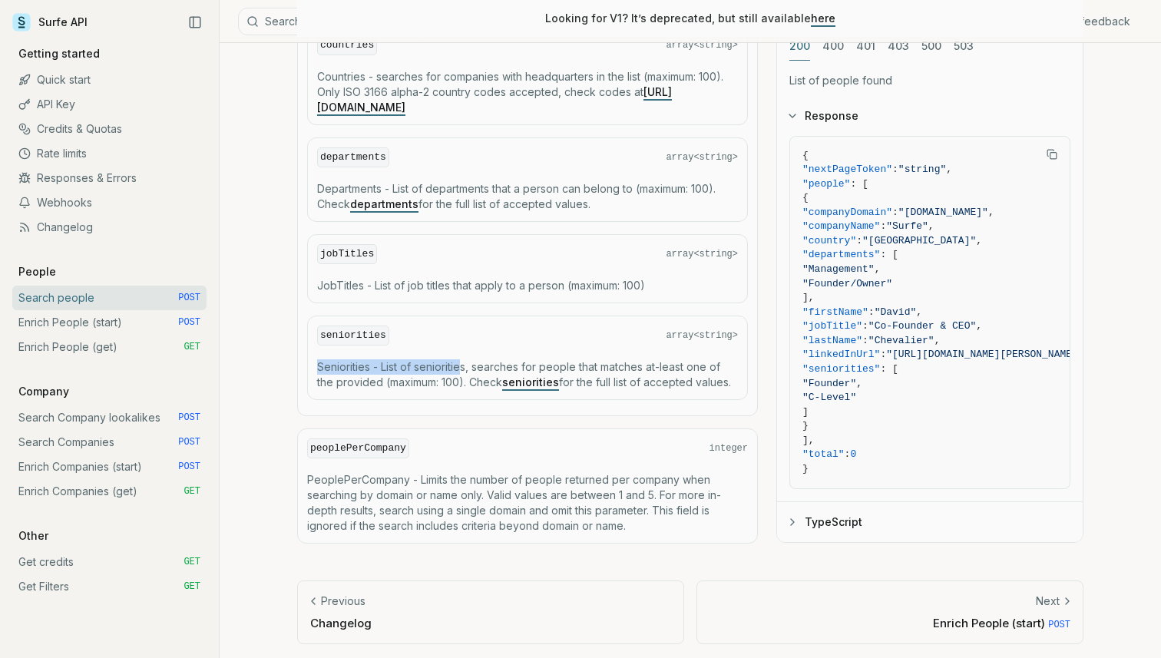
drag, startPoint x: 319, startPoint y: 362, endPoint x: 465, endPoint y: 356, distance: 145.2
click at [465, 359] on p "Seniorities - List of seniorities, searches for people that matches at-least on…" at bounding box center [527, 374] width 421 height 31
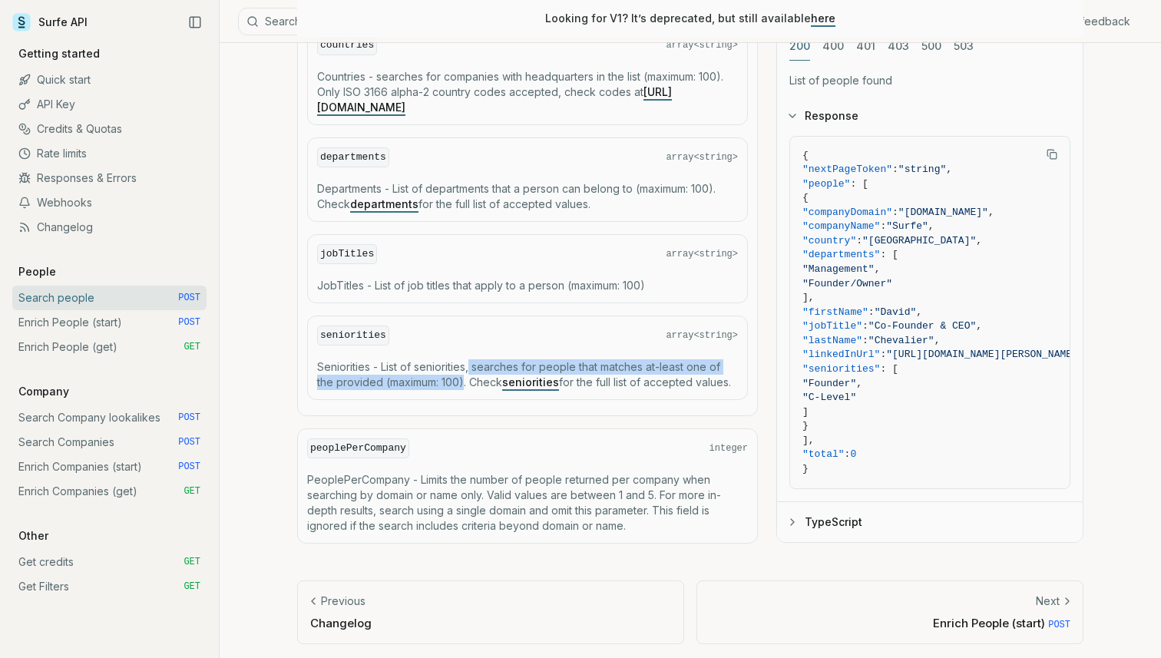
drag, startPoint x: 470, startPoint y: 364, endPoint x: 464, endPoint y: 376, distance: 13.7
click at [464, 376] on p "Seniorities - List of seniorities, searches for people that matches at-least on…" at bounding box center [527, 374] width 421 height 31
copy p "searches for people that matches at-least one of the provided (maximum: 100)"
drag, startPoint x: 382, startPoint y: 361, endPoint x: 467, endPoint y: 380, distance: 86.6
click at [467, 380] on p "Seniorities - List of seniorities, searches for people that matches at-least on…" at bounding box center [527, 374] width 421 height 31
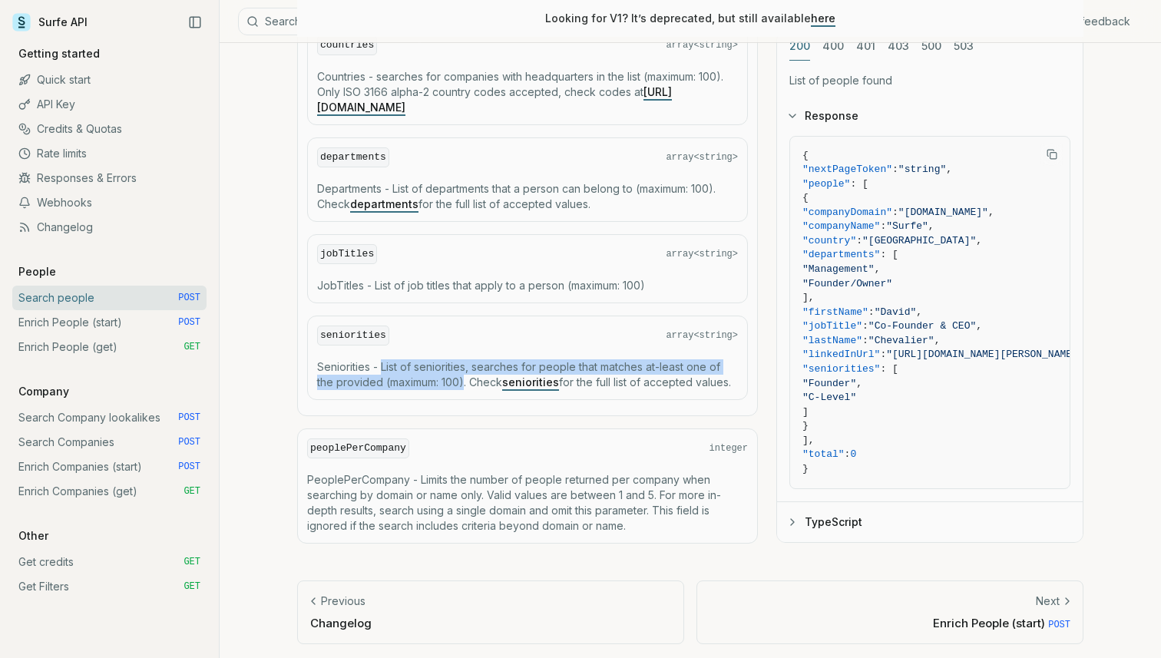
copy p "List of seniorities, searches for people that matches at-least one of the provi…"
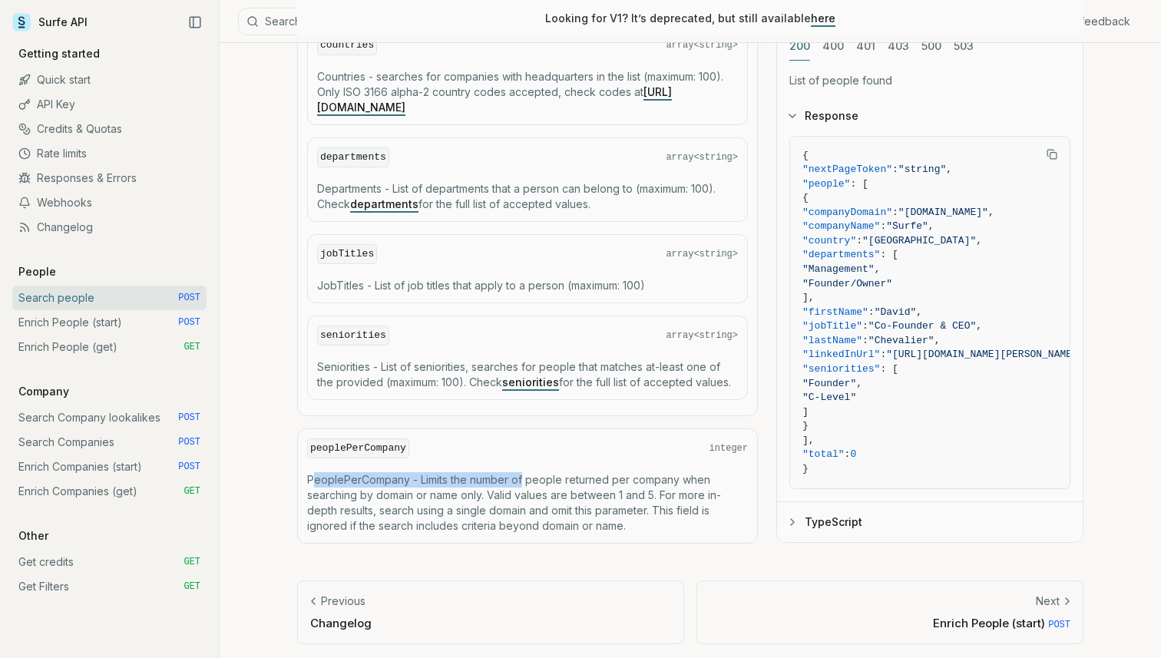
drag, startPoint x: 314, startPoint y: 476, endPoint x: 524, endPoint y: 475, distance: 209.6
click at [524, 475] on p "PeoplePerCompany - Limits the number of people returned per company when search…" at bounding box center [527, 502] width 441 height 61
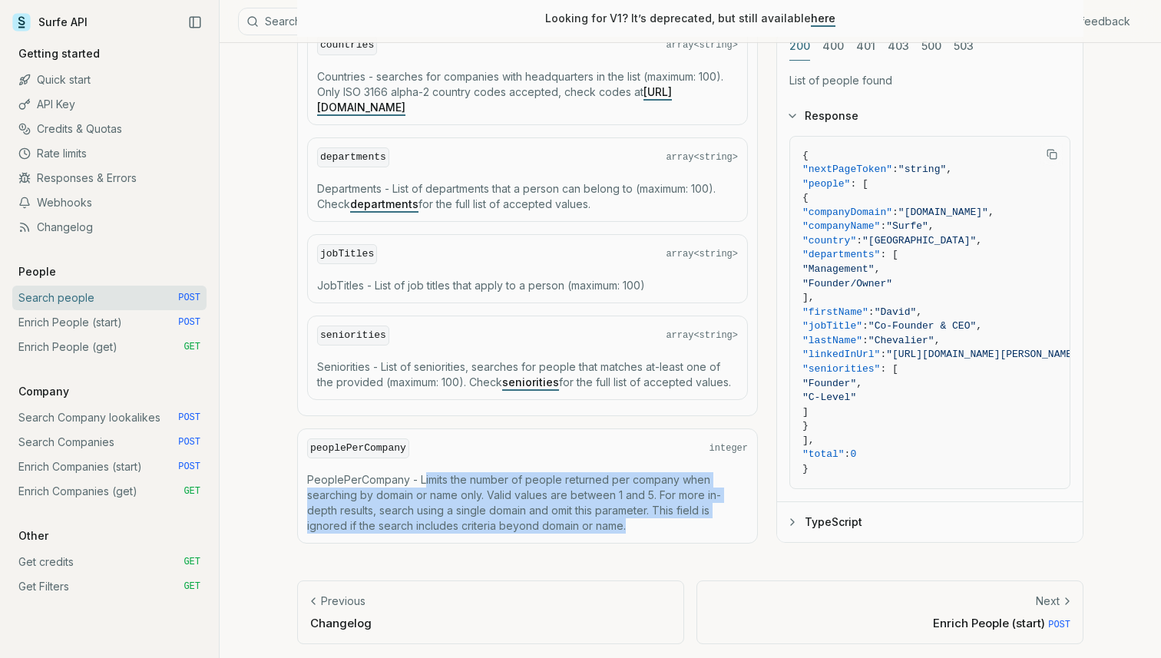
drag, startPoint x: 424, startPoint y: 471, endPoint x: 659, endPoint y: 518, distance: 239.6
click at [659, 518] on p "PeoplePerCompany - Limits the number of people returned per company when search…" at bounding box center [527, 502] width 441 height 61
copy p "imits the number of people returned per company when searching by domain or nam…"
click at [125, 327] on link "Enrich People (start) POST" at bounding box center [109, 322] width 194 height 25
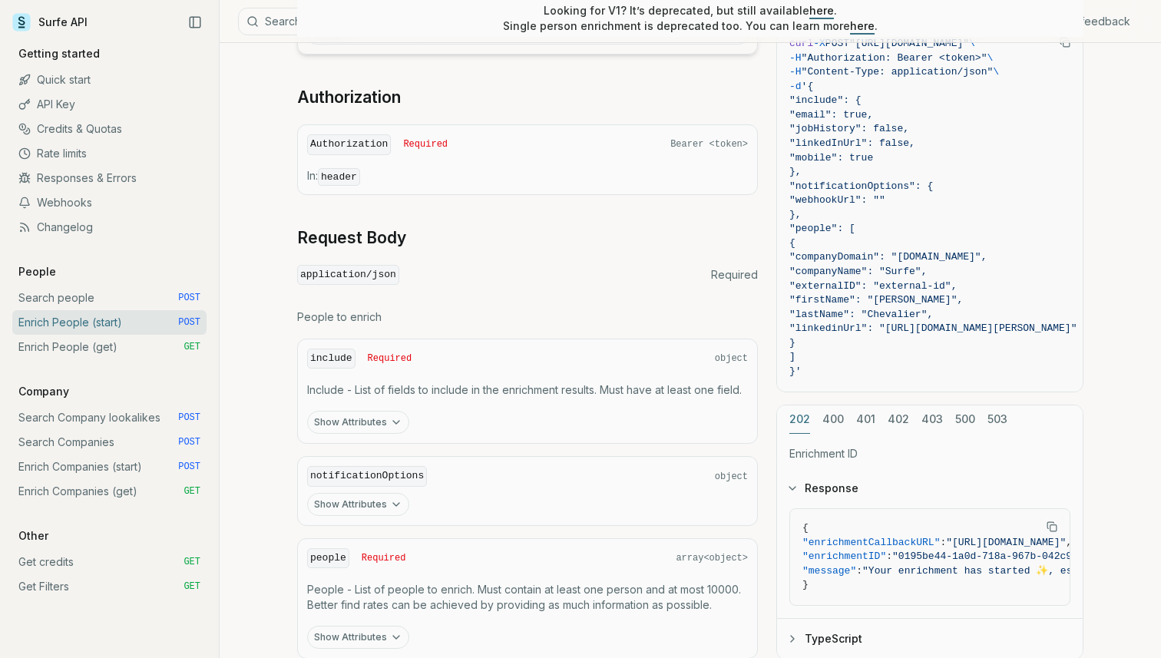
scroll to position [494, 0]
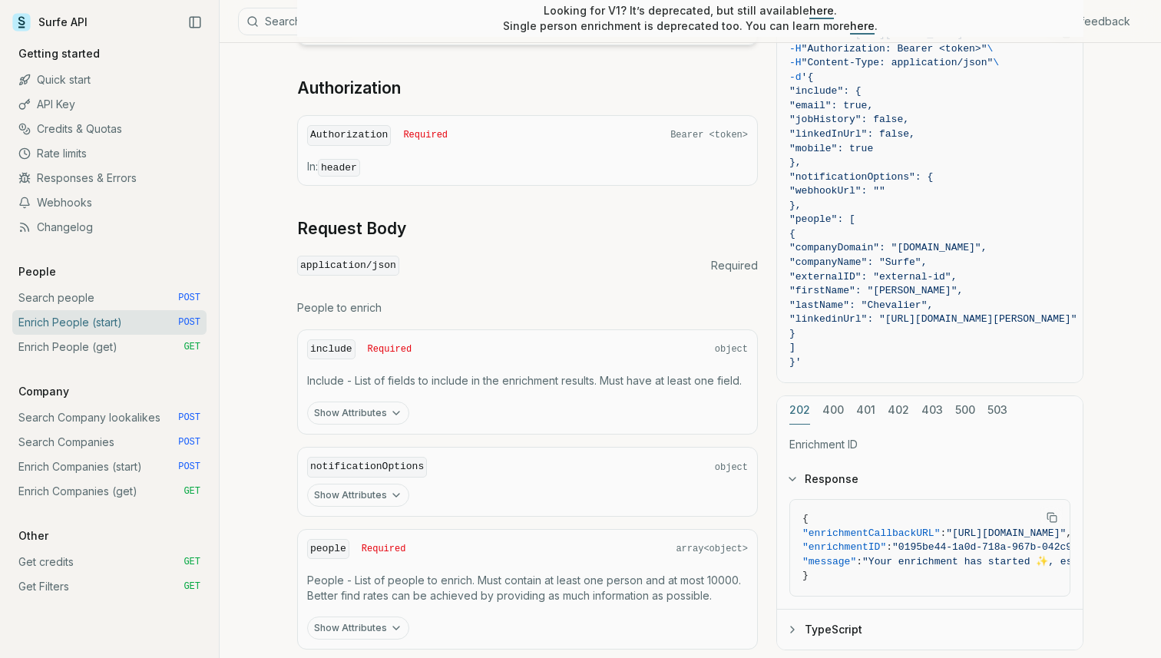
click at [384, 408] on button "Show Attributes" at bounding box center [358, 413] width 102 height 23
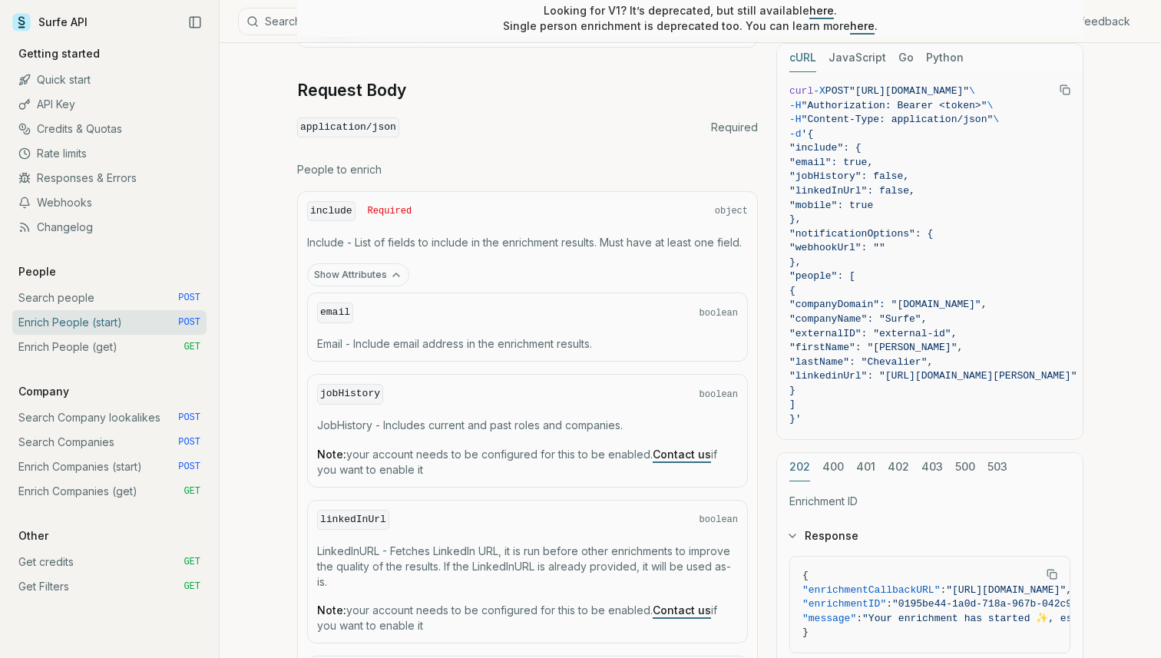
scroll to position [713, 0]
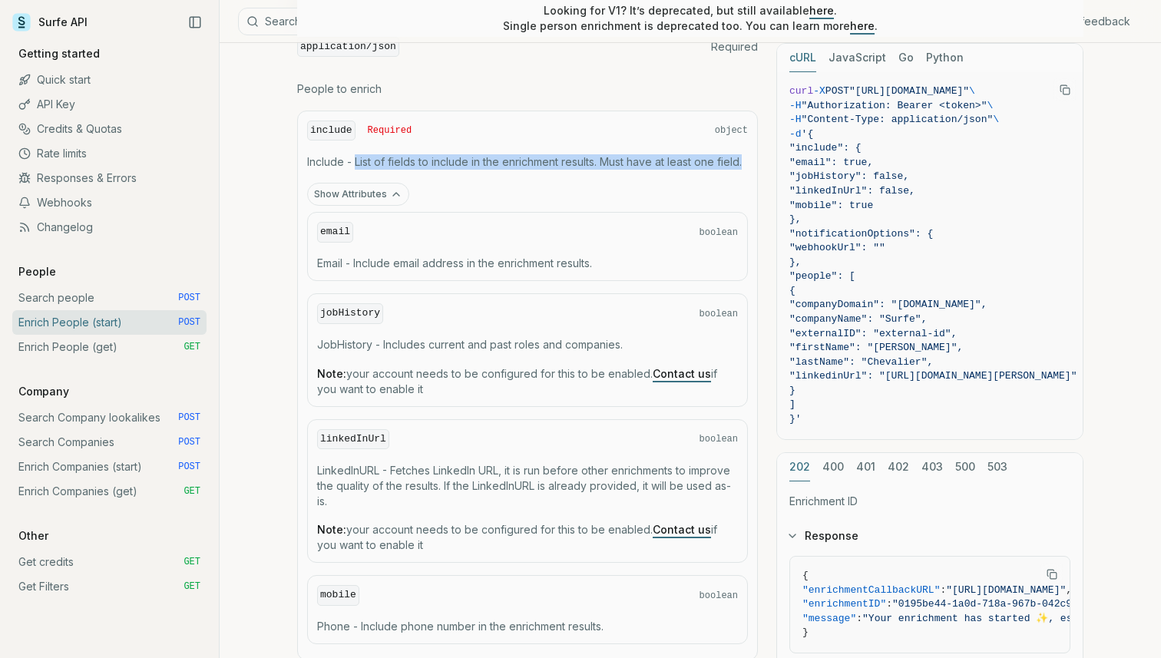
drag, startPoint x: 354, startPoint y: 155, endPoint x: 749, endPoint y: 160, distance: 395.4
click at [749, 160] on div "include Required object Include - List of fields to include in the enrichment r…" at bounding box center [527, 386] width 461 height 551
copy p "List of fields to include in the enrichment results. Must have at least one fie…"
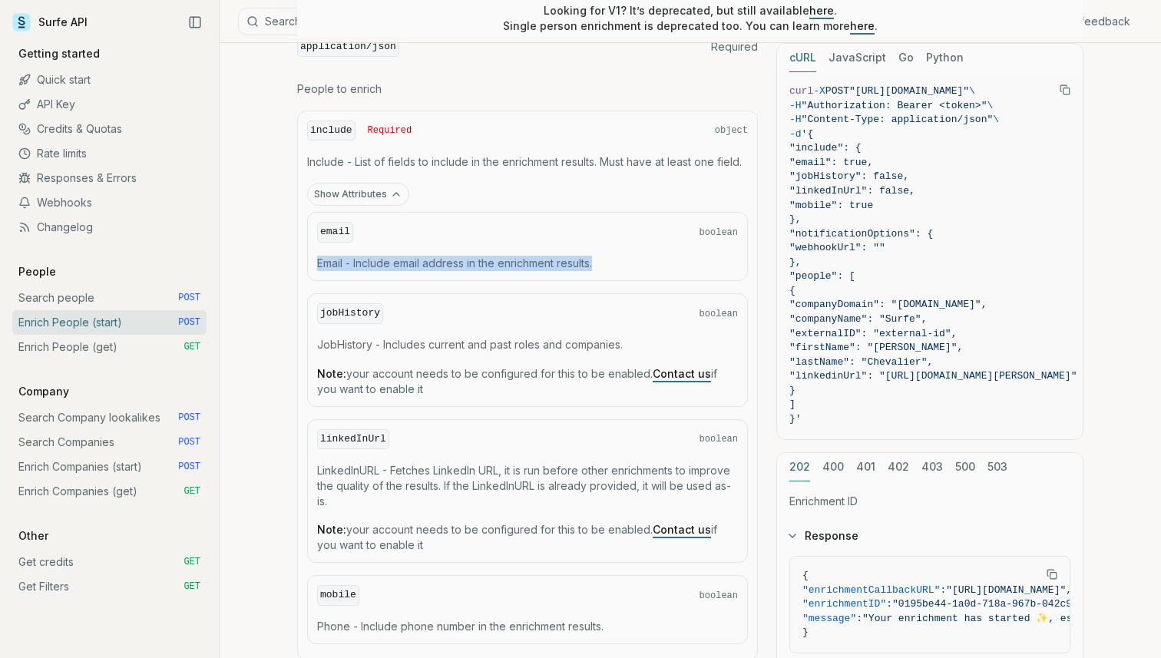
drag, startPoint x: 318, startPoint y: 261, endPoint x: 608, endPoint y: 253, distance: 290.3
click at [608, 256] on p "Email - Include email address in the enrichment results." at bounding box center [527, 263] width 421 height 15
drag, startPoint x: 357, startPoint y: 260, endPoint x: 617, endPoint y: 258, distance: 260.3
click at [617, 258] on p "Email - Include email address in the enrichment results." at bounding box center [527, 263] width 421 height 15
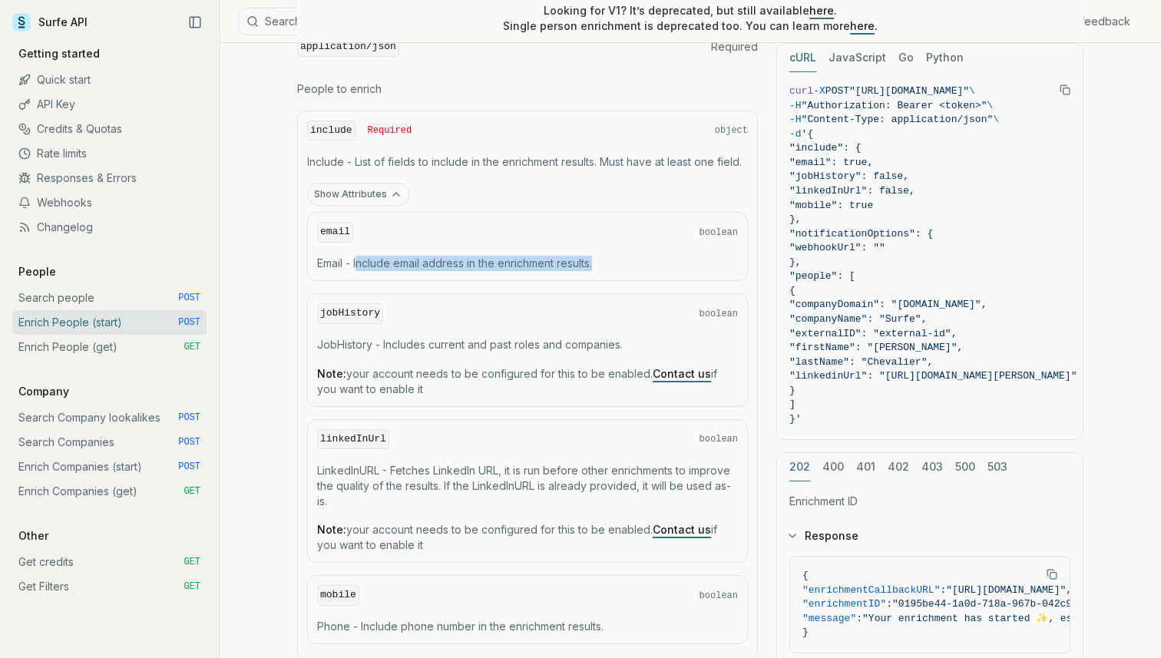
copy p "nclude email address in the enrichment results."
click at [329, 345] on p "JobHistory - Includes current and past roles and companies." at bounding box center [527, 344] width 421 height 15
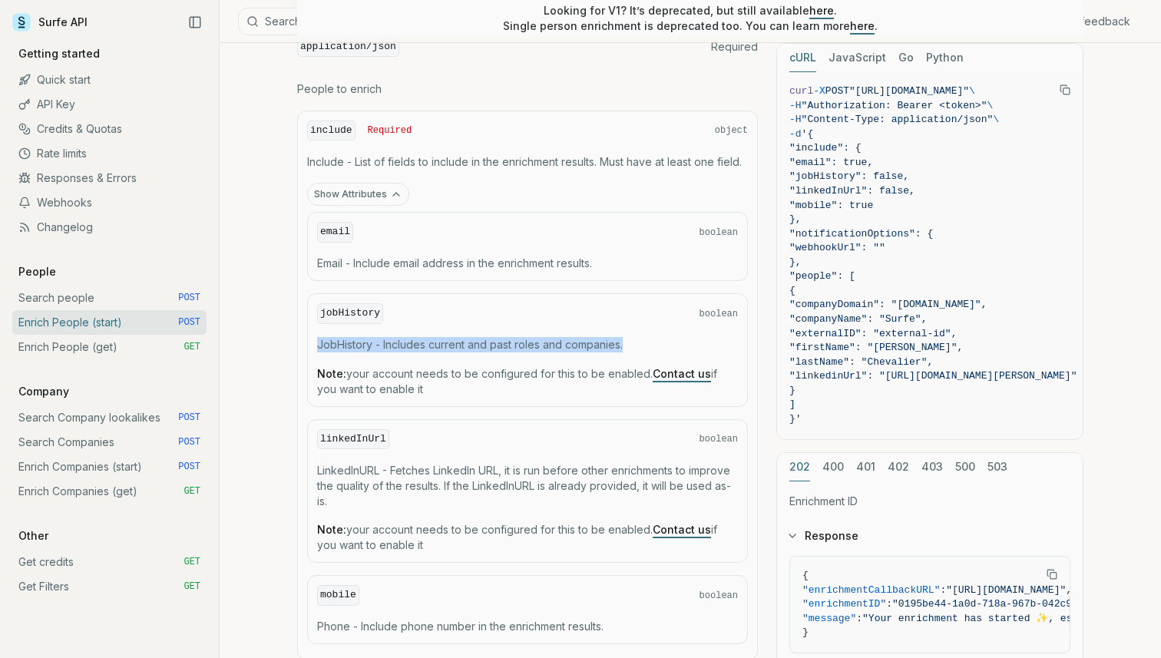
drag, startPoint x: 316, startPoint y: 345, endPoint x: 633, endPoint y: 336, distance: 316.5
click at [633, 337] on p "JobHistory - Includes current and past roles and companies." at bounding box center [527, 344] width 421 height 15
copy p "JobHistory - Includes current and past roles and companies."
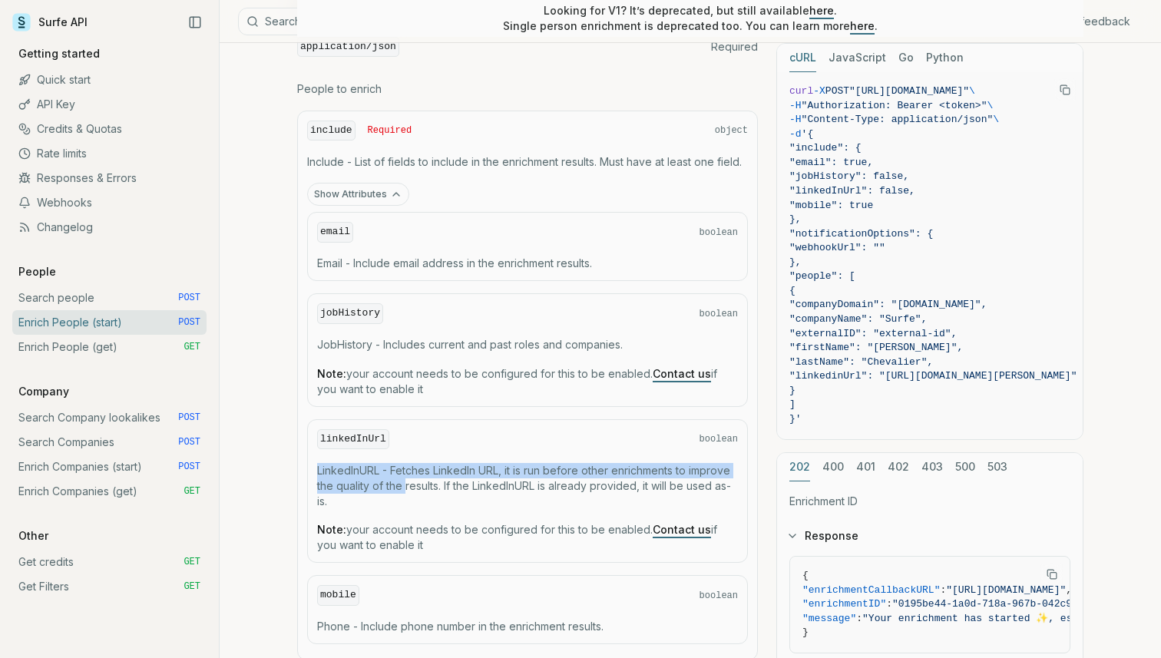
drag, startPoint x: 319, startPoint y: 468, endPoint x: 407, endPoint y: 481, distance: 88.4
click at [407, 482] on p "LinkedInURL - Fetches LinkedIn URL, it is run before other enrichments to impro…" at bounding box center [527, 486] width 421 height 46
click at [407, 481] on p "LinkedInURL - Fetches LinkedIn URL, it is run before other enrichments to impro…" at bounding box center [527, 486] width 421 height 46
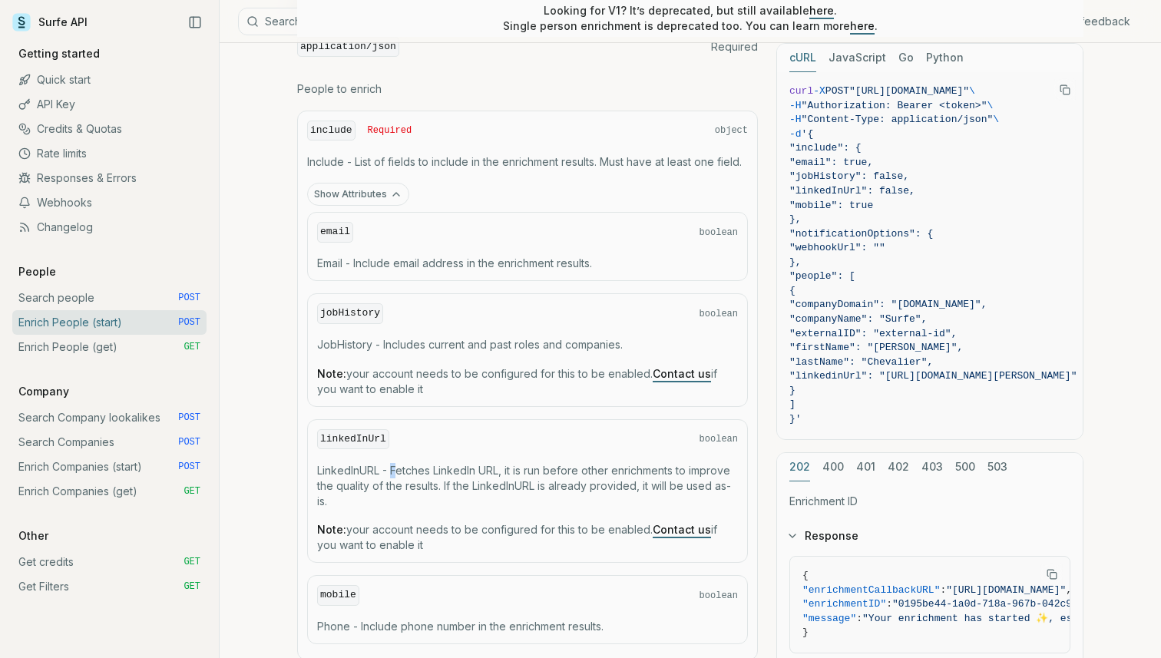
click at [395, 465] on p "LinkedInURL - Fetches LinkedIn URL, it is run before other enrichments to impro…" at bounding box center [527, 486] width 421 height 46
drag, startPoint x: 394, startPoint y: 466, endPoint x: 481, endPoint y: 470, distance: 87.6
click at [481, 470] on p "LinkedInURL - Fetches LinkedIn URL, it is run before other enrichments to impro…" at bounding box center [527, 486] width 421 height 46
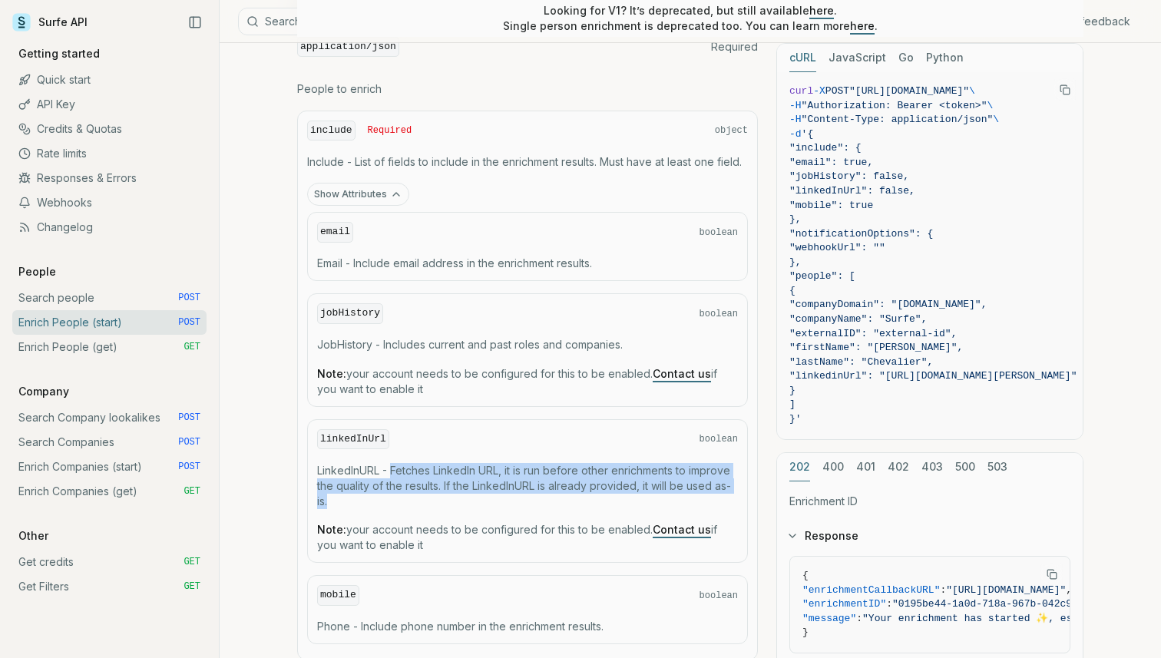
drag, startPoint x: 391, startPoint y: 467, endPoint x: 458, endPoint y: 494, distance: 72.7
click at [458, 494] on p "LinkedInURL - Fetches LinkedIn URL, it is run before other enrichments to impro…" at bounding box center [527, 486] width 421 height 46
copy p "Fetches LinkedIn URL, it is run before other enrichments to improve the quality…"
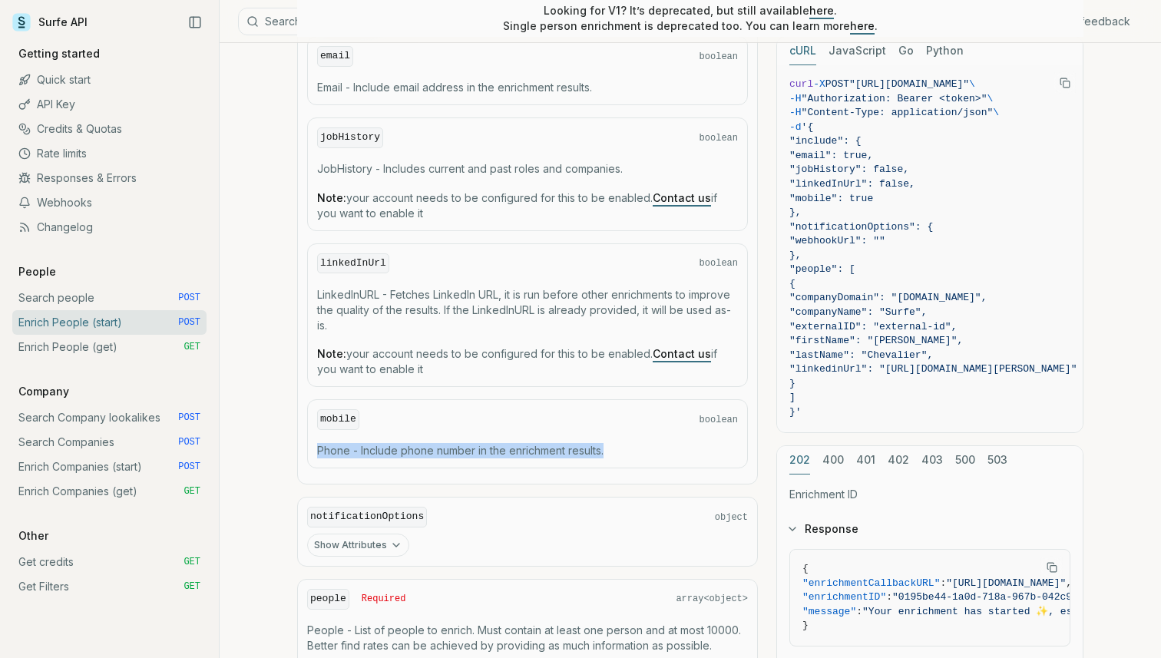
drag, startPoint x: 319, startPoint y: 449, endPoint x: 679, endPoint y: 445, distance: 360.9
click at [679, 445] on p "Phone - Include phone number in the enrichment results." at bounding box center [527, 450] width 421 height 15
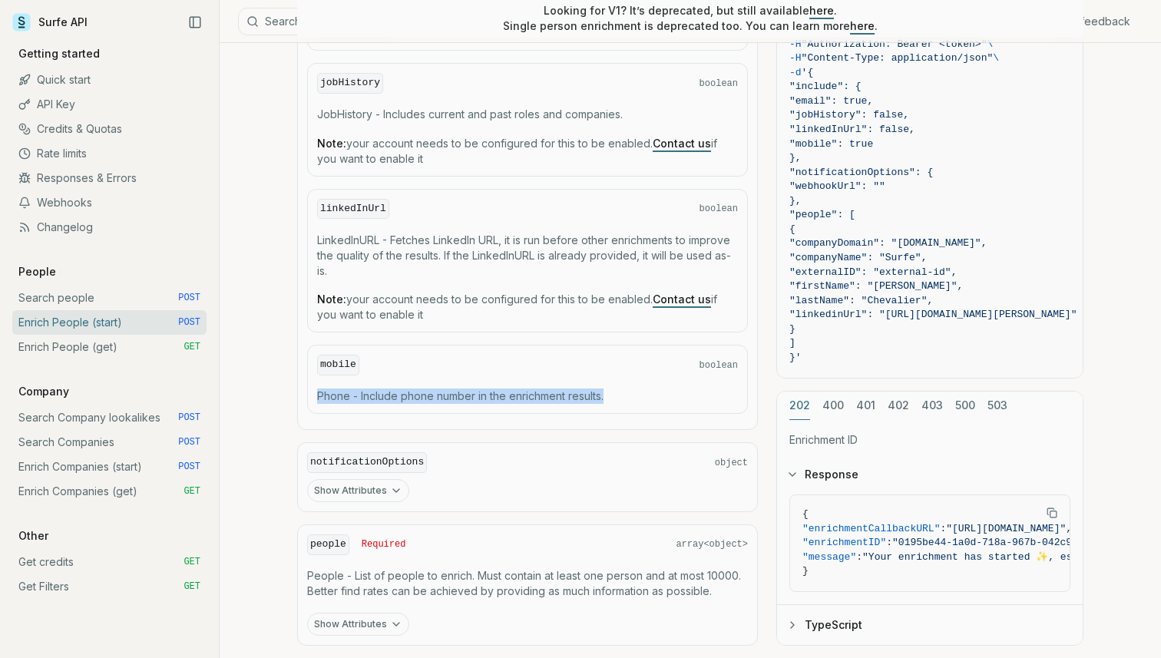
scroll to position [1047, 0]
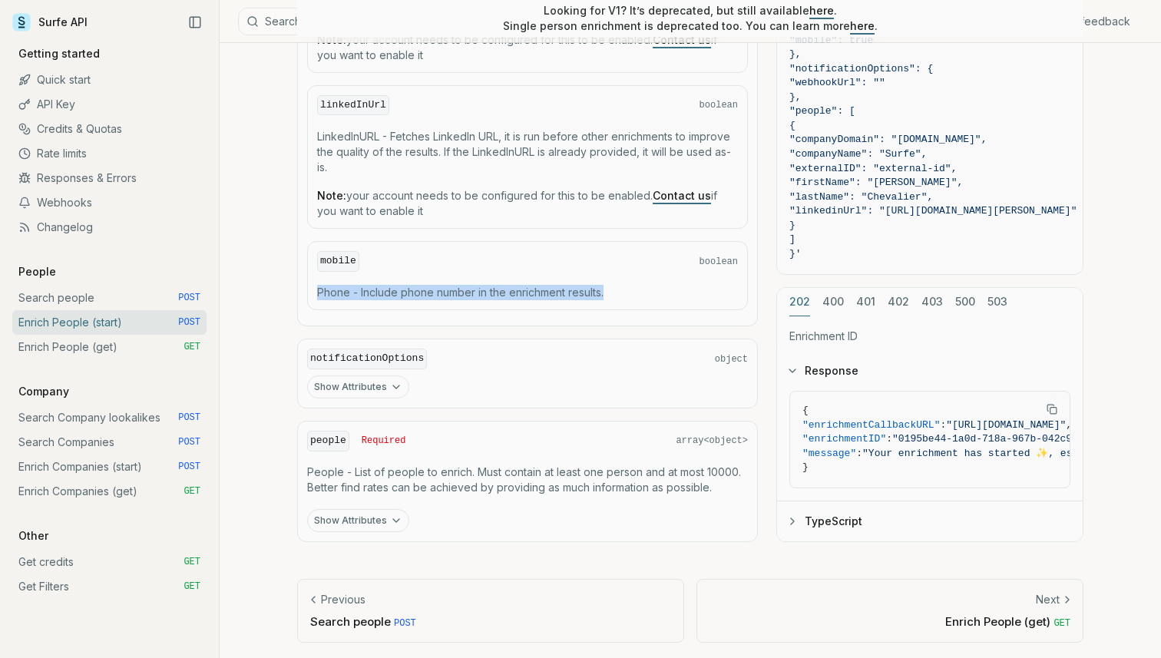
click at [387, 509] on button "Show Attributes" at bounding box center [358, 520] width 102 height 23
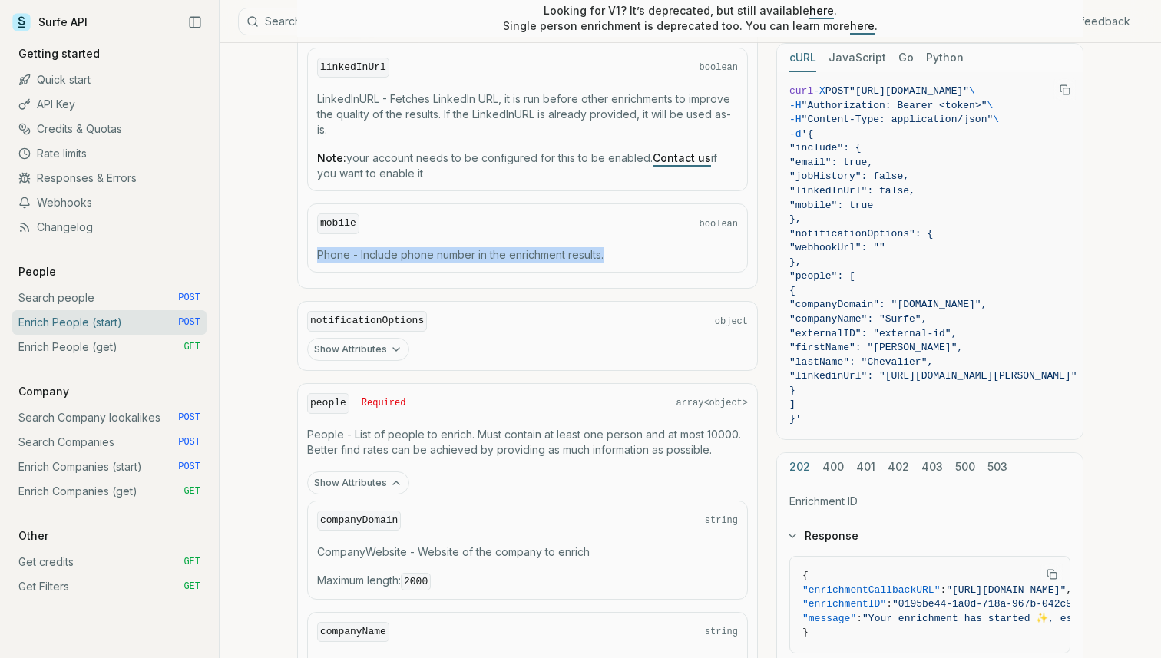
scroll to position [1149, 0]
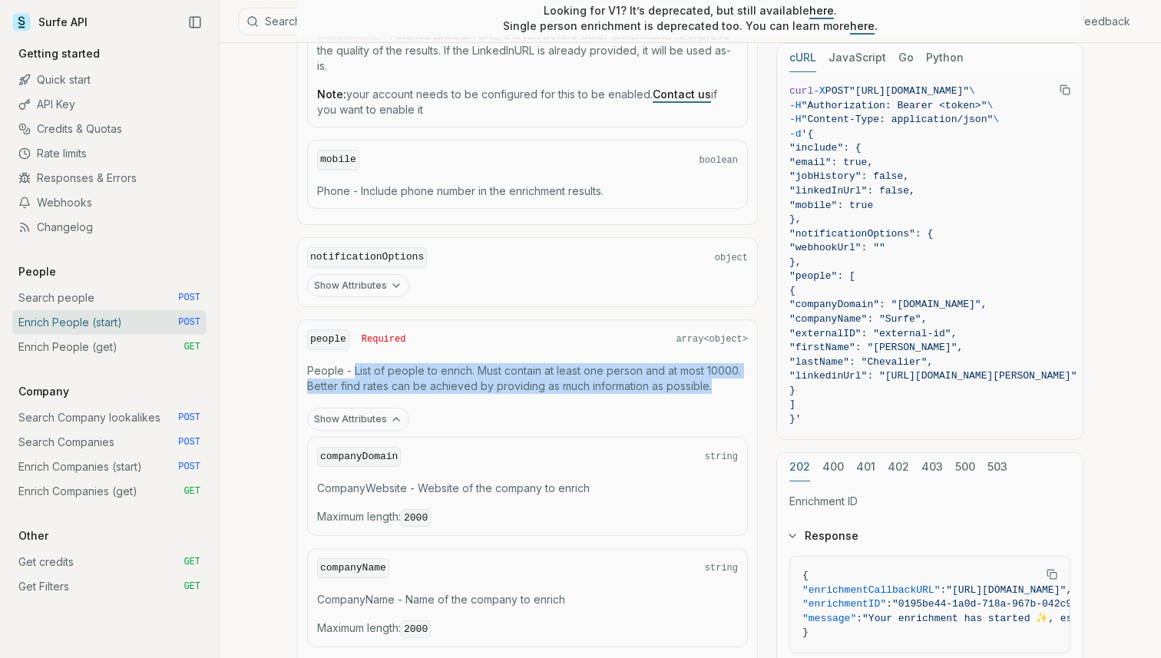
drag, startPoint x: 352, startPoint y: 369, endPoint x: 726, endPoint y: 383, distance: 374.2
click at [726, 383] on p "People - List of people to enrich. Must contain at least one person and at most…" at bounding box center [527, 378] width 441 height 31
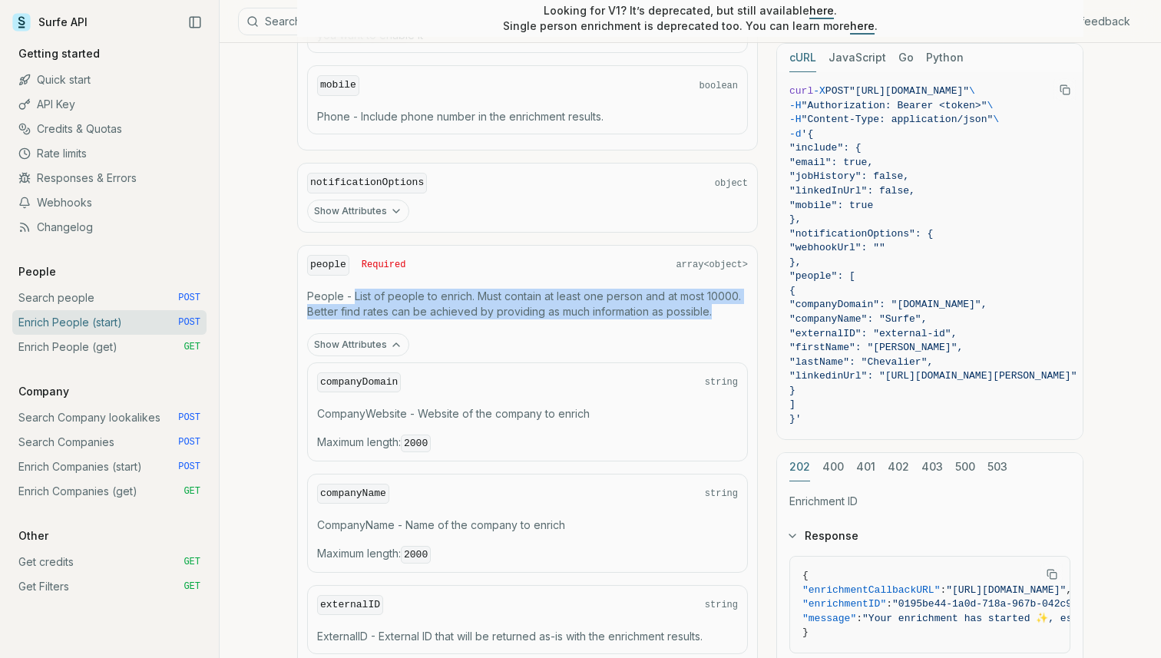
scroll to position [1311, 0]
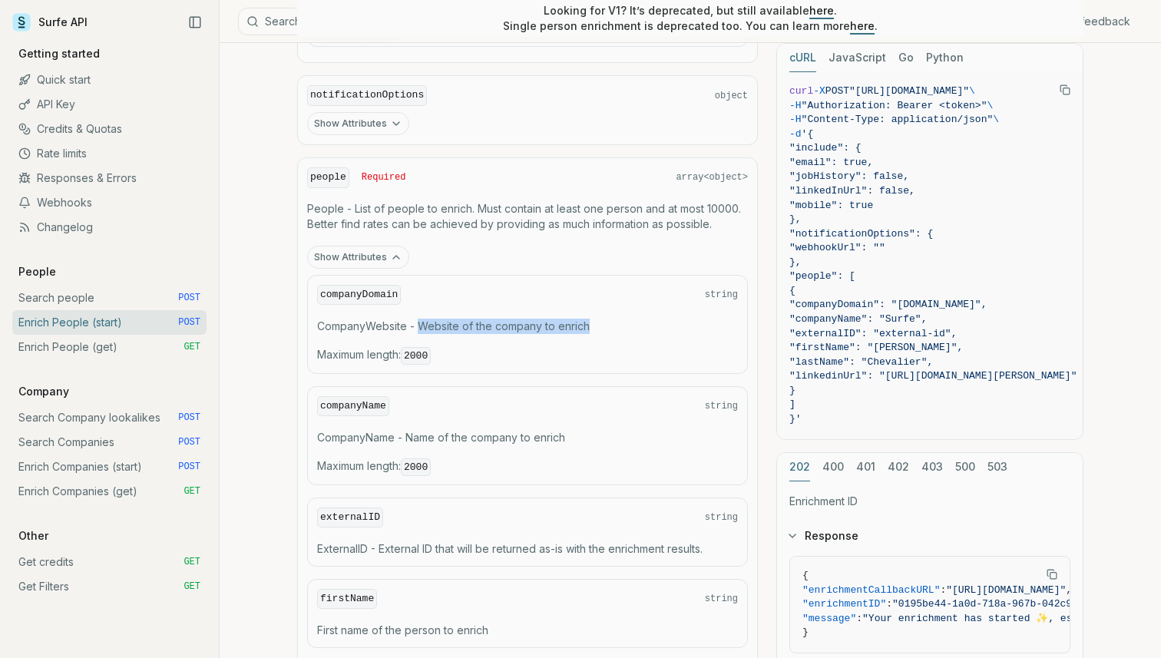
drag, startPoint x: 418, startPoint y: 323, endPoint x: 641, endPoint y: 320, distance: 223.4
click at [641, 320] on p "CompanyWebsite - Website of the company to enrich" at bounding box center [527, 326] width 421 height 15
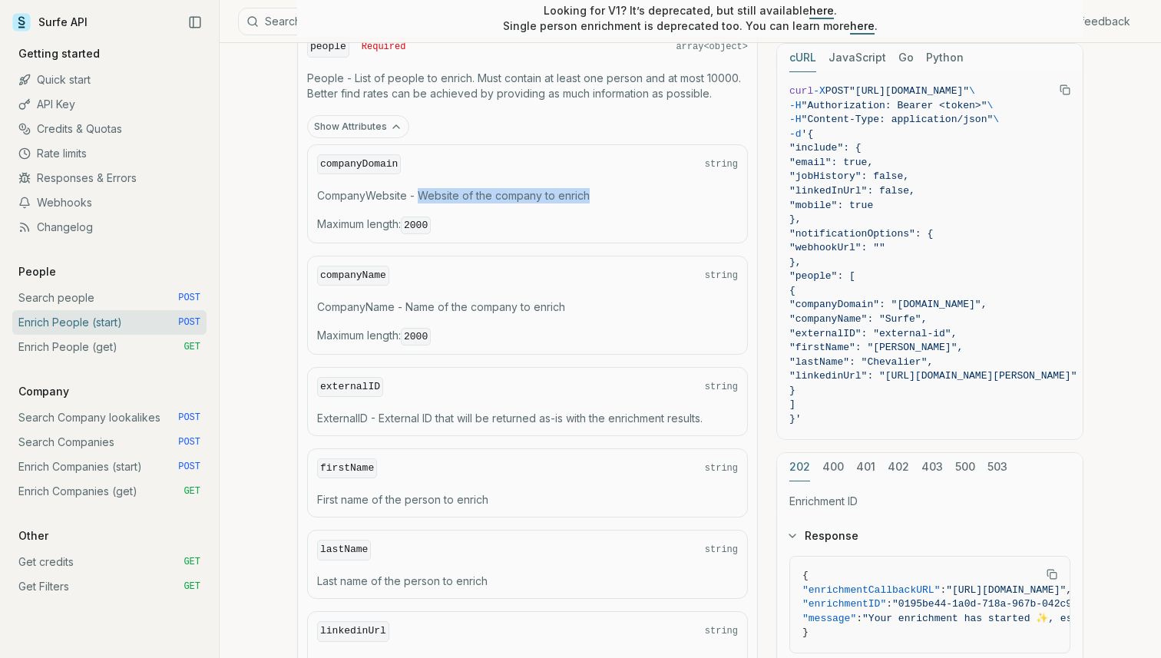
scroll to position [1450, 0]
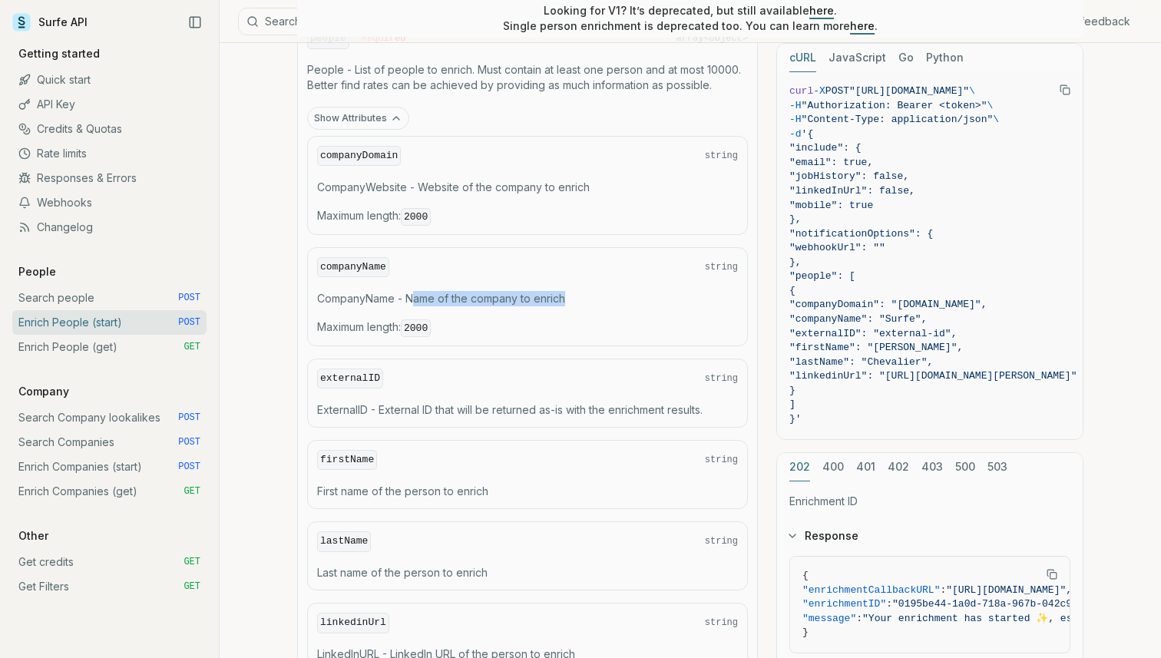
drag, startPoint x: 410, startPoint y: 298, endPoint x: 576, endPoint y: 293, distance: 165.9
click at [576, 293] on p "CompanyName - Name of the company to enrich" at bounding box center [527, 298] width 421 height 15
click at [398, 306] on div "companyName string CompanyName - Name of the company to enrich Maximum length :…" at bounding box center [527, 296] width 441 height 99
drag, startPoint x: 405, startPoint y: 295, endPoint x: 629, endPoint y: 289, distance: 224.3
click at [629, 291] on p "CompanyName - Name of the company to enrich" at bounding box center [527, 298] width 421 height 15
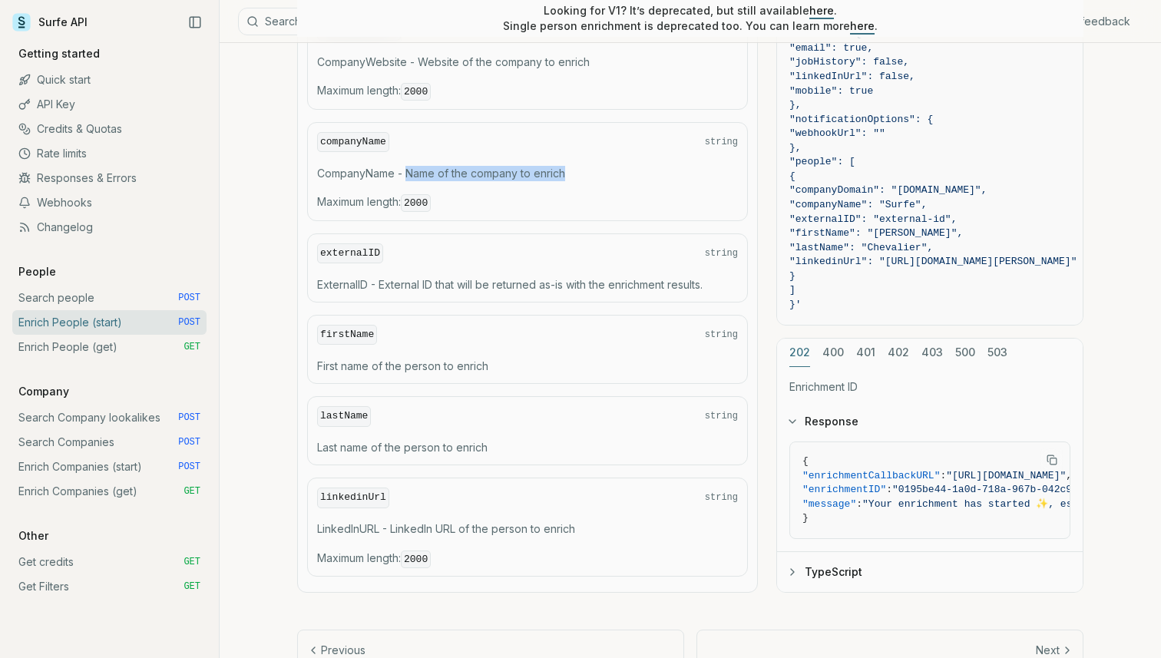
scroll to position [1582, 0]
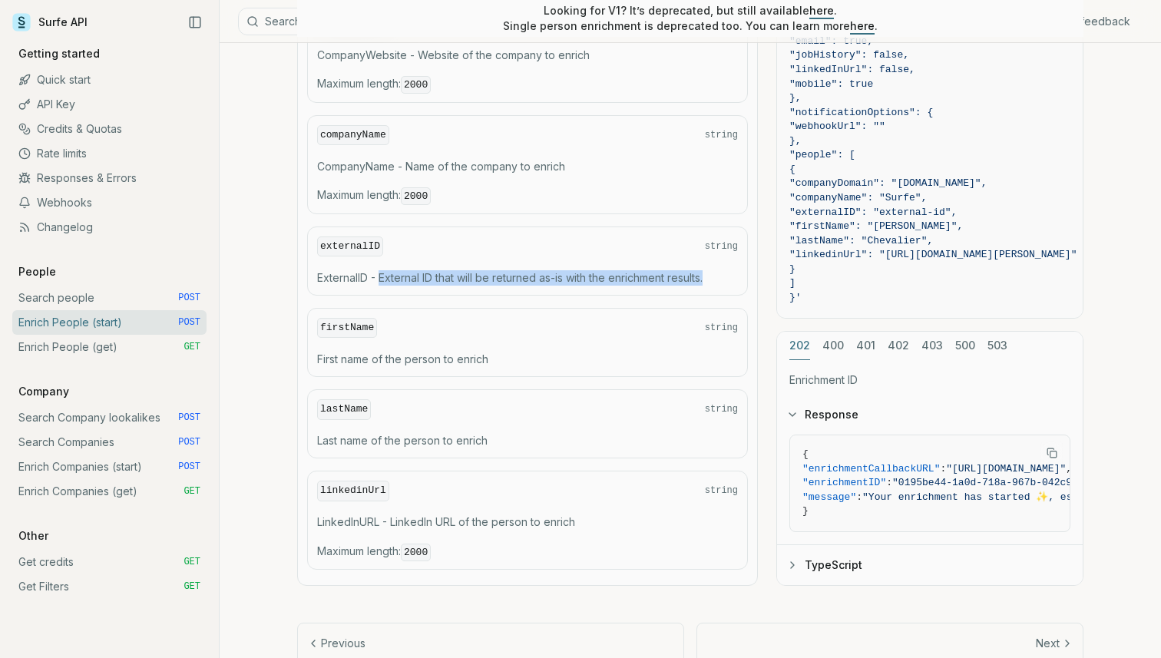
drag, startPoint x: 381, startPoint y: 273, endPoint x: 749, endPoint y: 277, distance: 368.6
click at [749, 277] on div "companyDomain string CompanyWebsite - Website of the company to enrich Maximum …" at bounding box center [527, 287] width 453 height 579
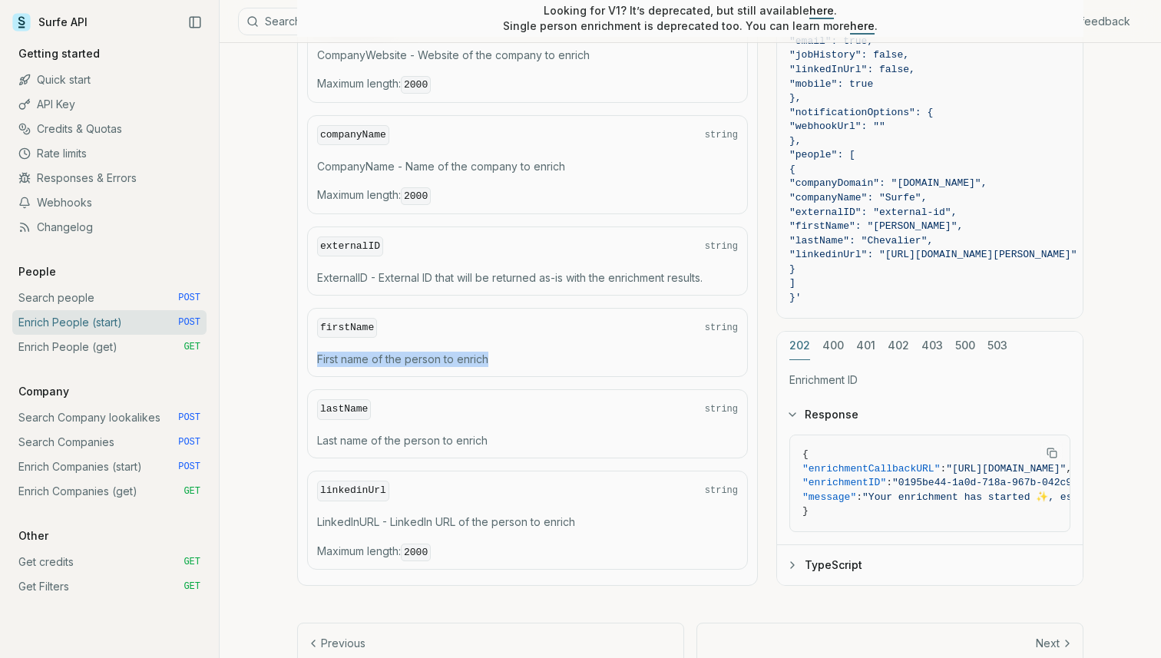
drag, startPoint x: 318, startPoint y: 353, endPoint x: 594, endPoint y: 353, distance: 275.6
click at [594, 353] on p "First name of the person to enrich" at bounding box center [527, 359] width 421 height 15
drag, startPoint x: 317, startPoint y: 435, endPoint x: 528, endPoint y: 437, distance: 211.2
click at [528, 437] on p "Last name of the person to enrich" at bounding box center [527, 440] width 421 height 15
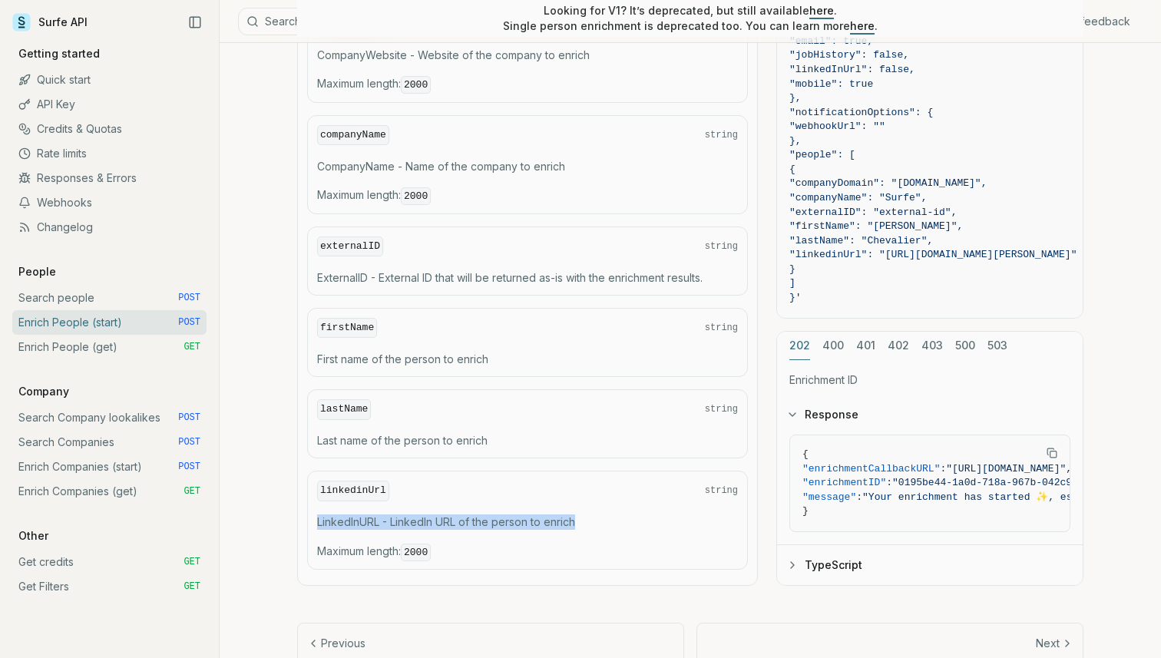
drag, startPoint x: 317, startPoint y: 519, endPoint x: 604, endPoint y: 516, distance: 287.2
click at [604, 516] on p "LinkedInURL - LinkedIn URL of the person to enrich" at bounding box center [527, 521] width 421 height 15
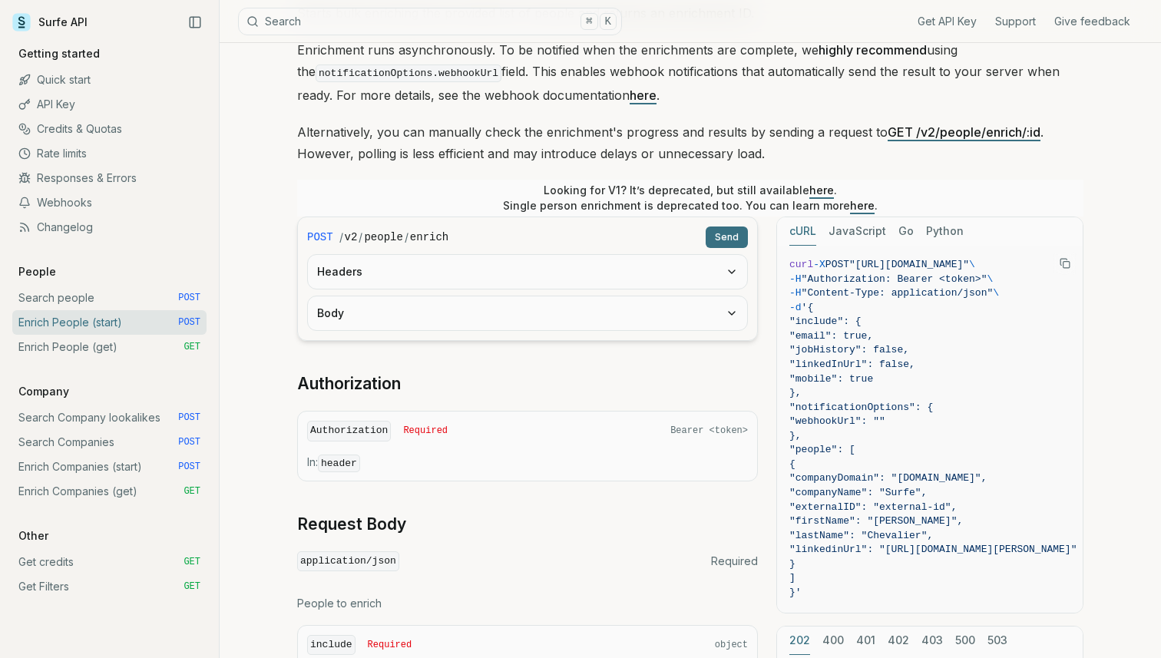
scroll to position [0, 0]
